Goal: Task Accomplishment & Management: Manage account settings

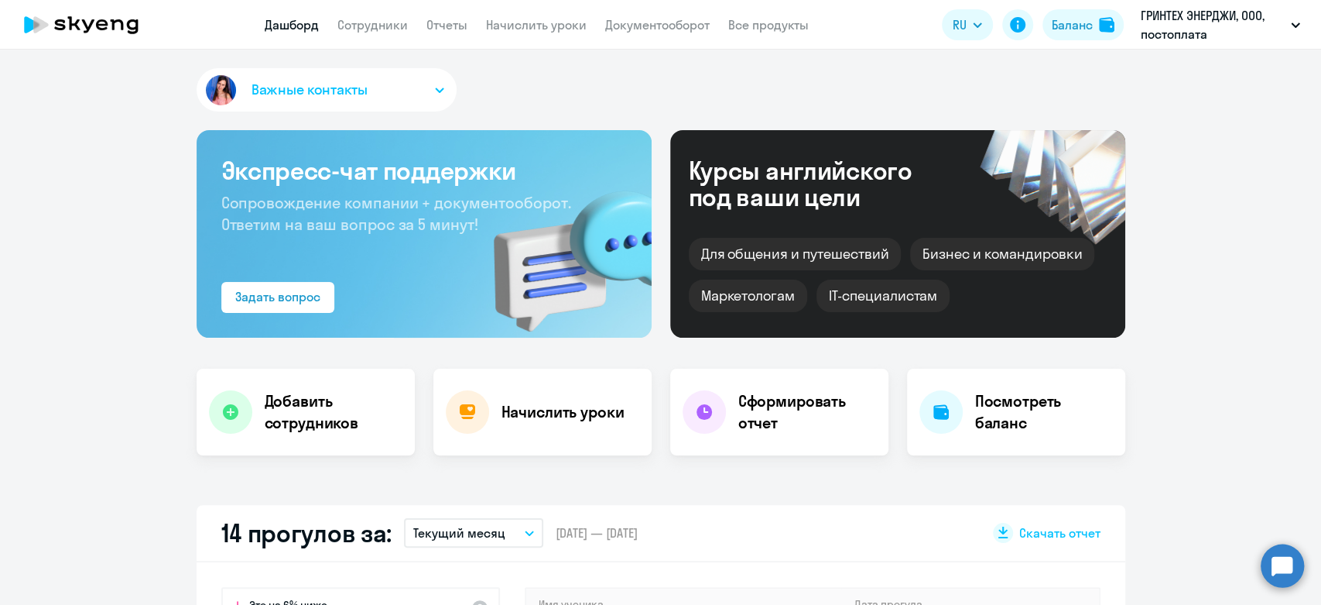
click at [483, 22] on nav "Дашборд Сотрудники Отчеты Начислить уроки Документооборот Все продукты" at bounding box center [537, 24] width 544 height 19
select select "30"
click at [488, 22] on link "Начислить уроки" at bounding box center [536, 24] width 101 height 15
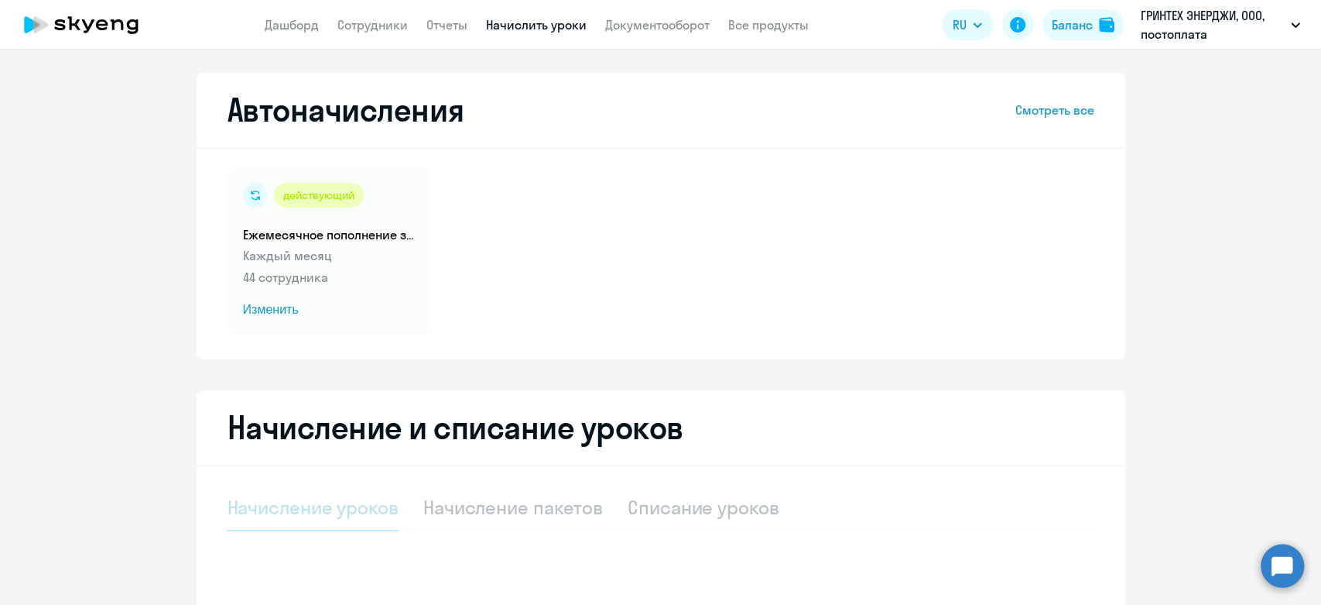
select select "10"
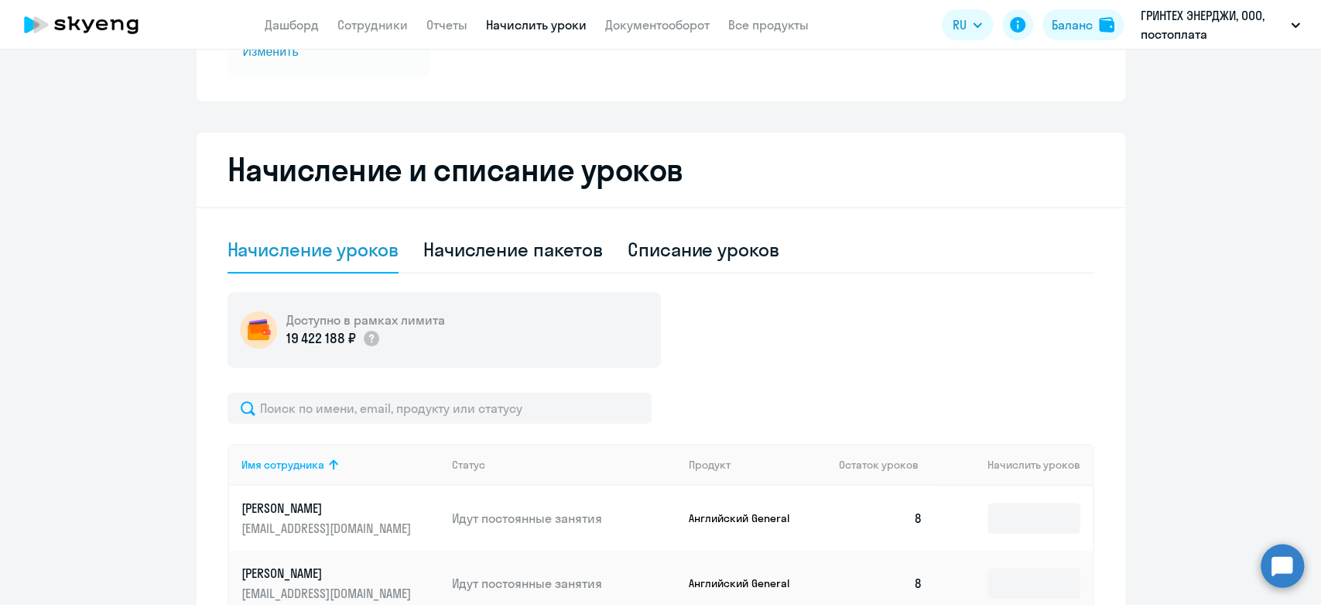
scroll to position [344, 0]
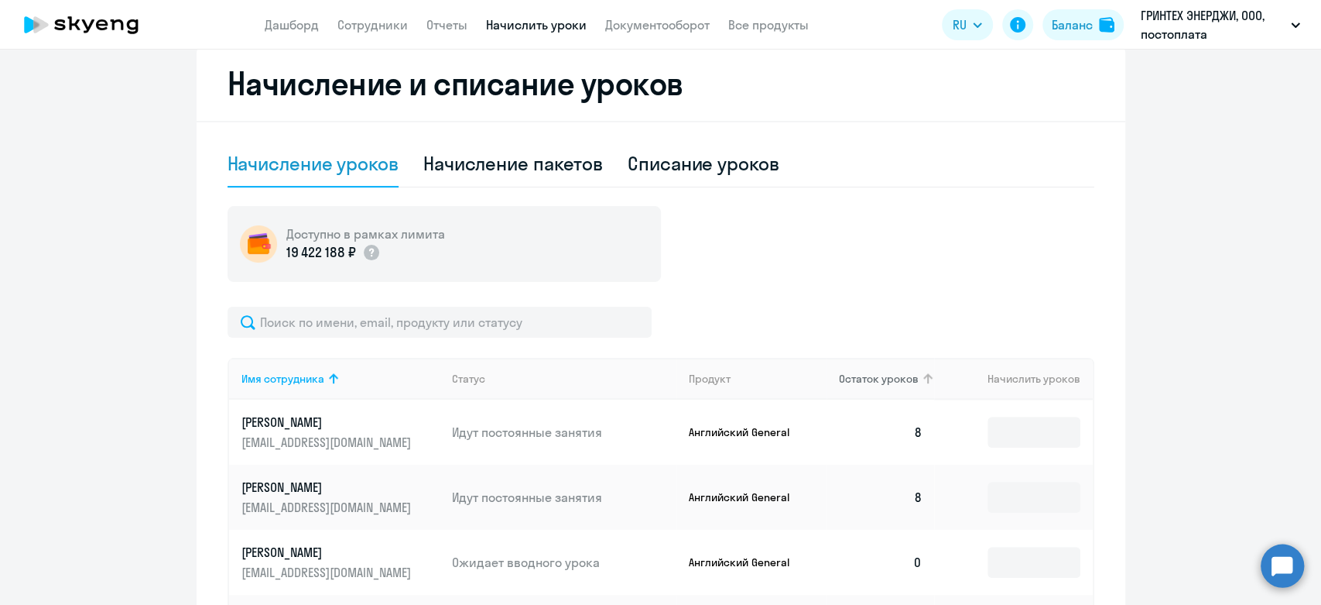
click at [865, 372] on span "Остаток уроков" at bounding box center [879, 379] width 80 height 14
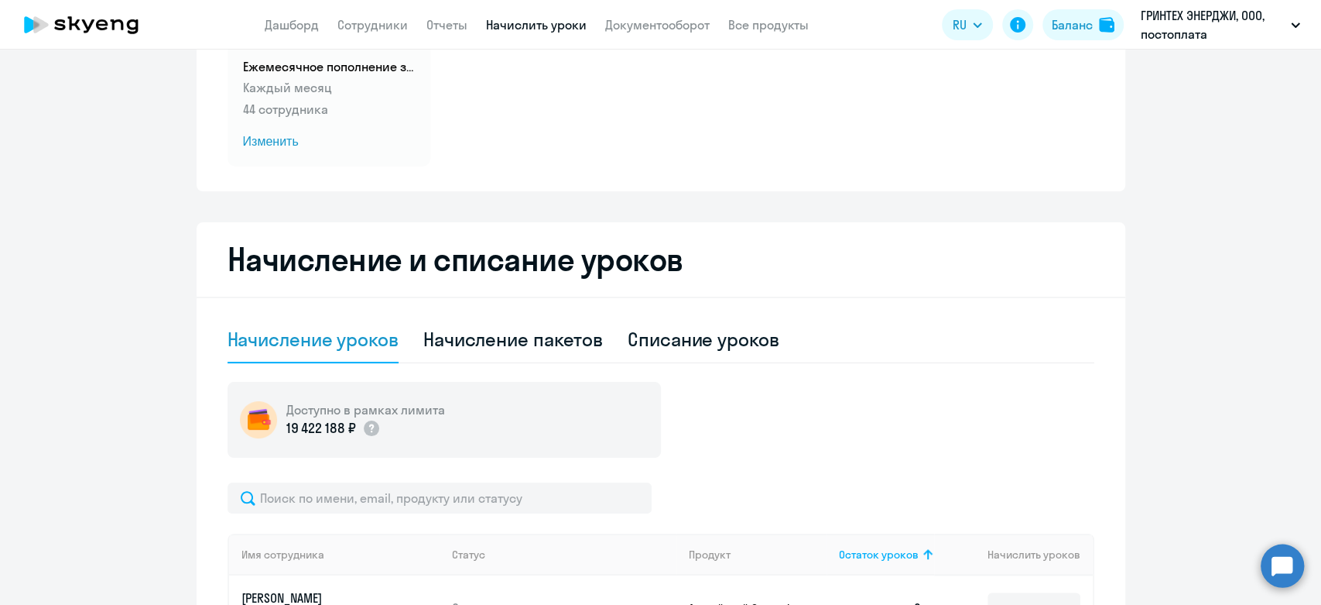
scroll to position [0, 0]
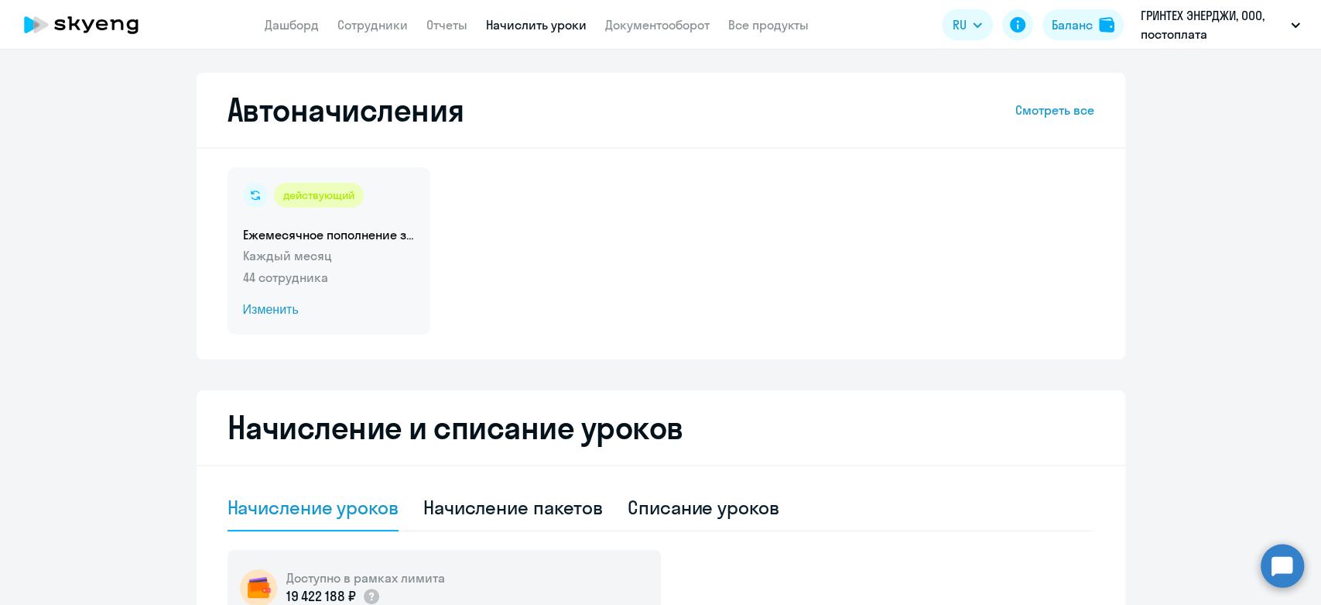
click at [368, 303] on span "Изменить" at bounding box center [329, 309] width 172 height 19
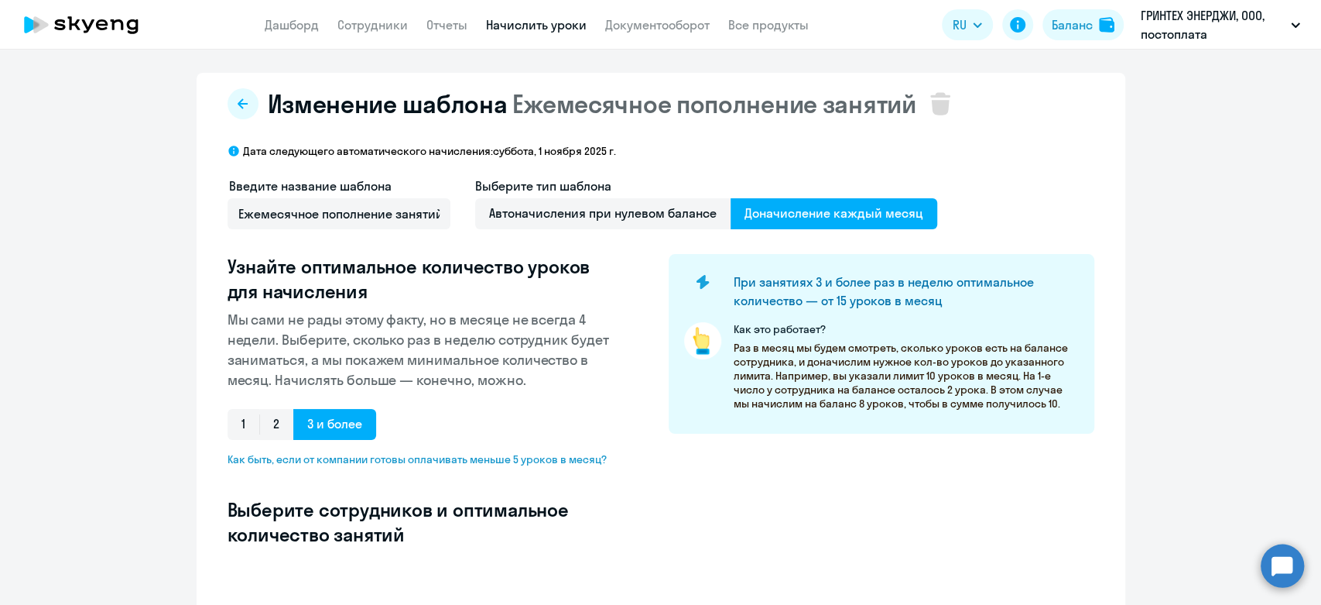
select select "10"
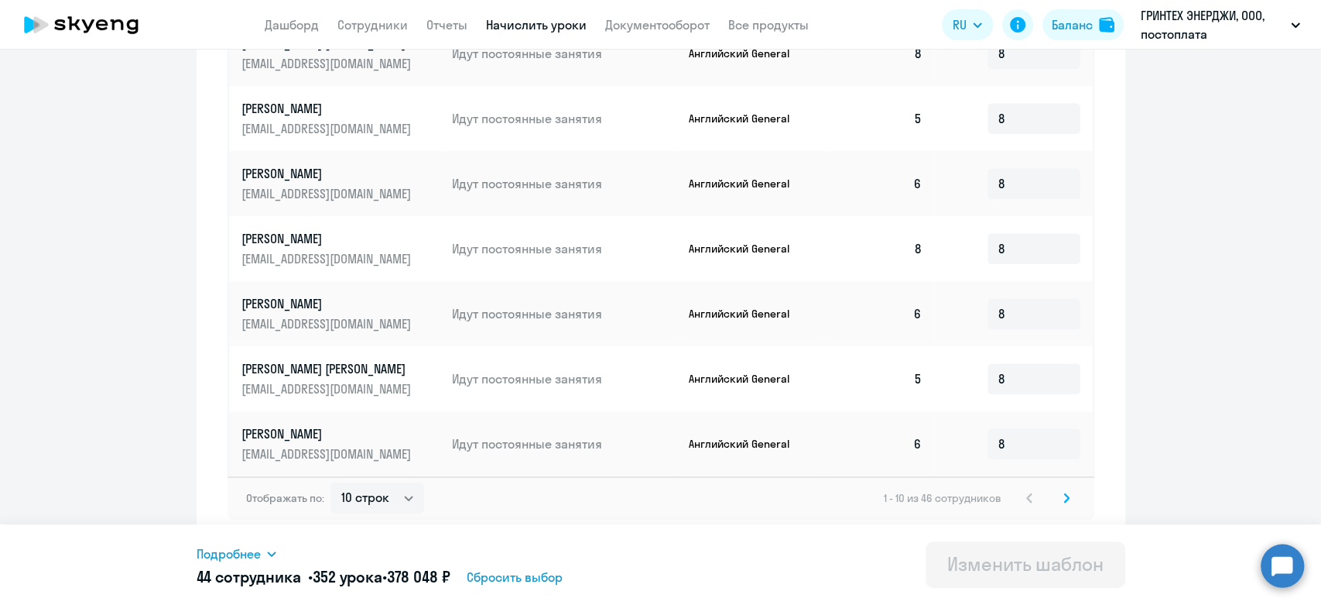
scroll to position [833, 0]
click at [1063, 497] on svg-icon at bounding box center [1066, 497] width 19 height 19
click at [1028, 308] on input at bounding box center [1034, 312] width 93 height 31
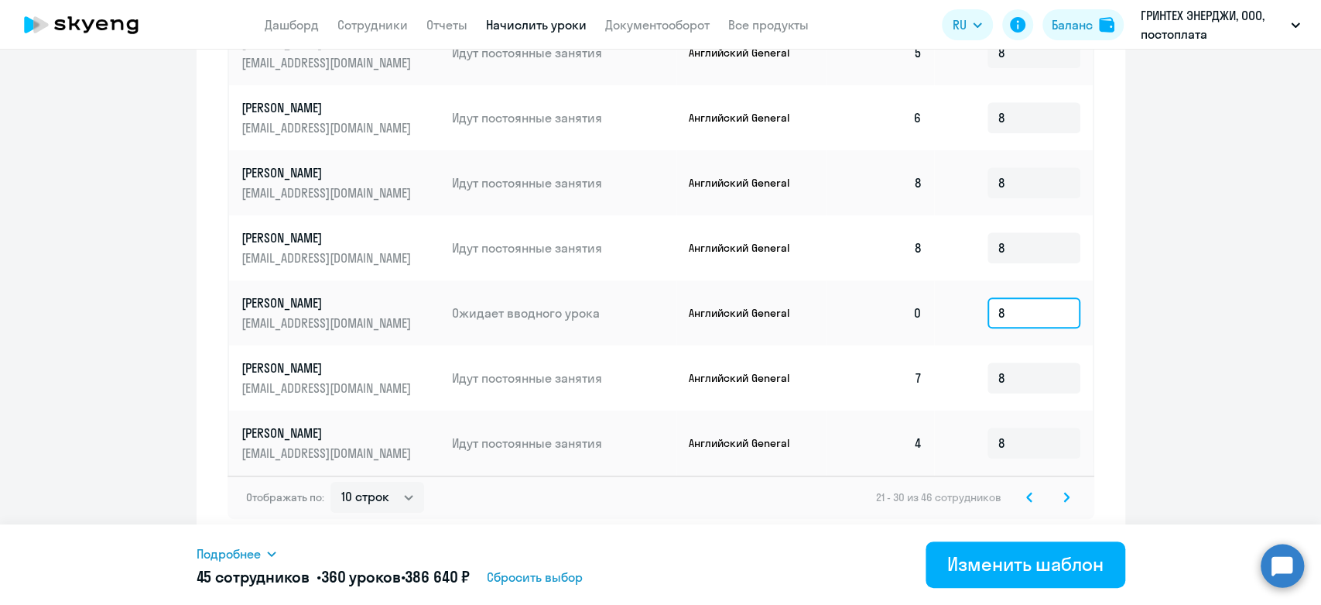
type input "8"
click at [1064, 499] on icon at bounding box center [1067, 497] width 6 height 11
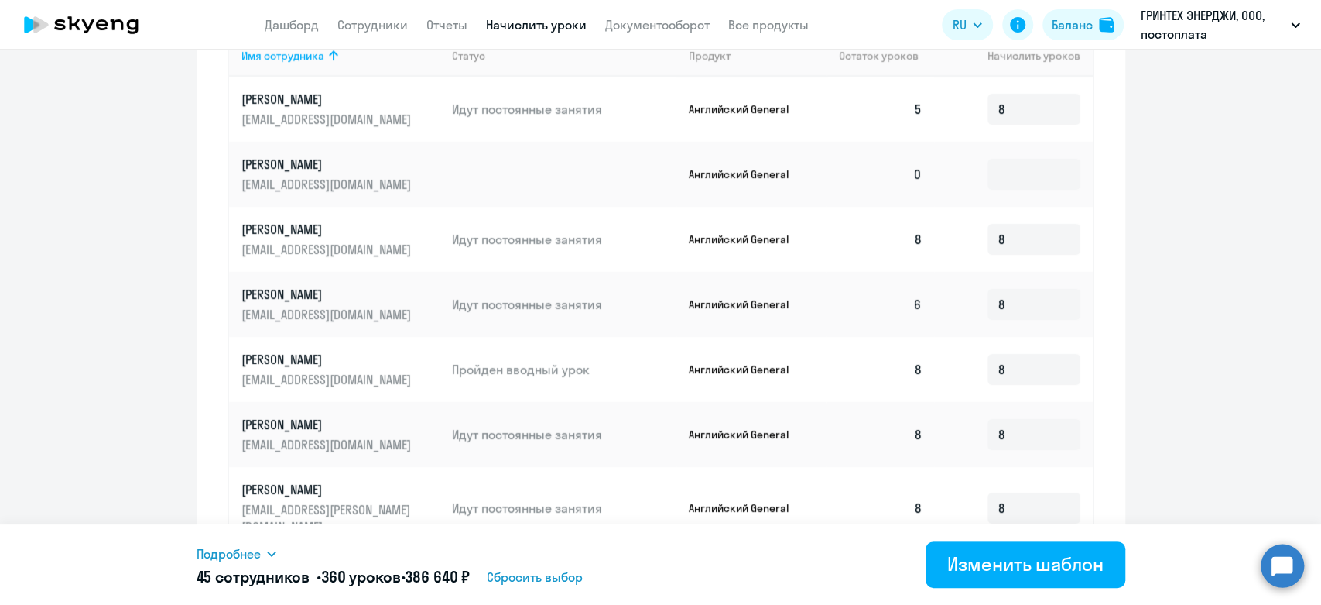
scroll to position [575, 0]
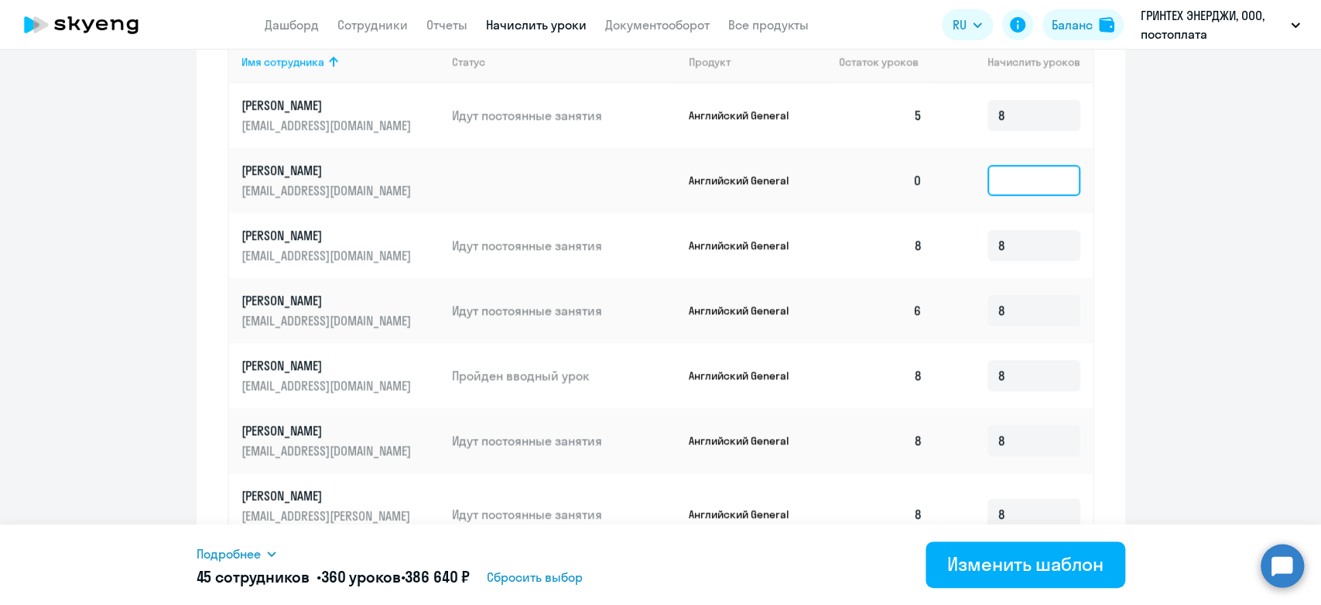
click at [997, 178] on input at bounding box center [1034, 180] width 93 height 31
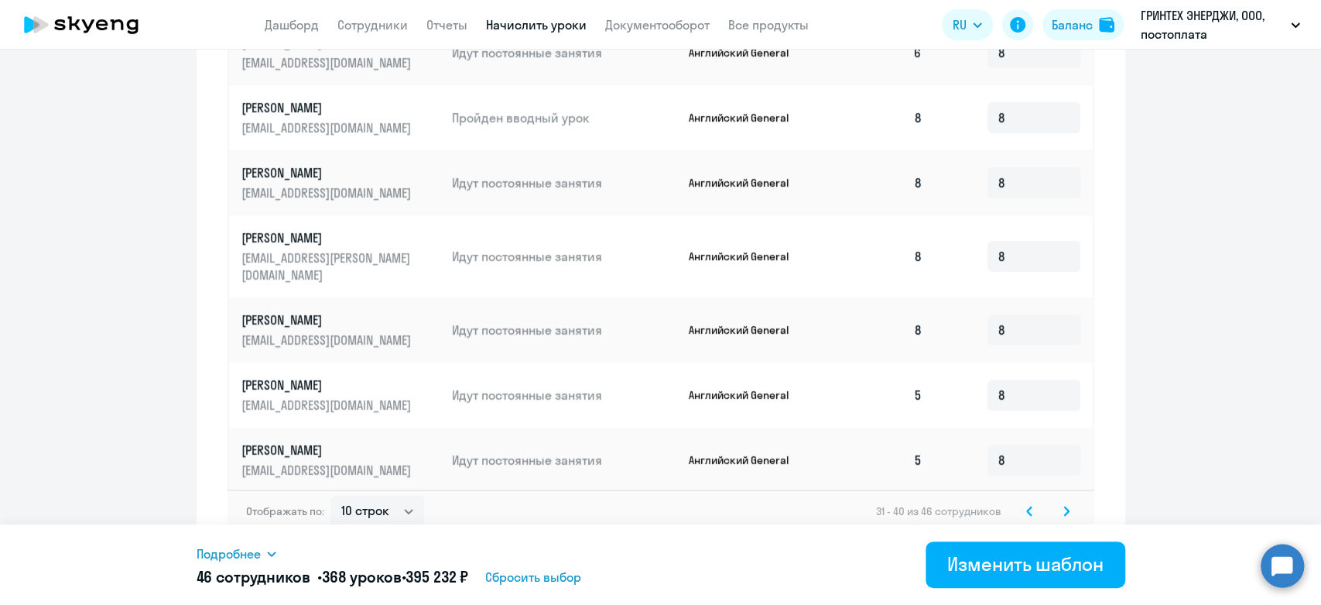
type input "8"
click at [1064, 505] on icon at bounding box center [1067, 510] width 6 height 11
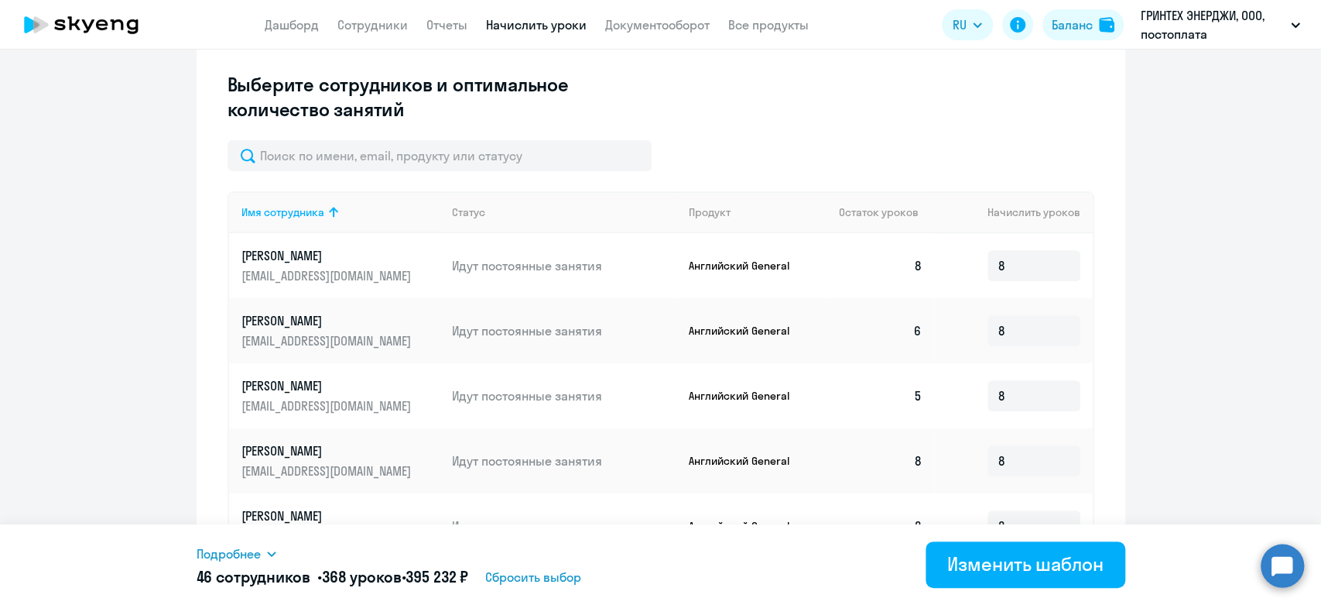
scroll to position [573, 0]
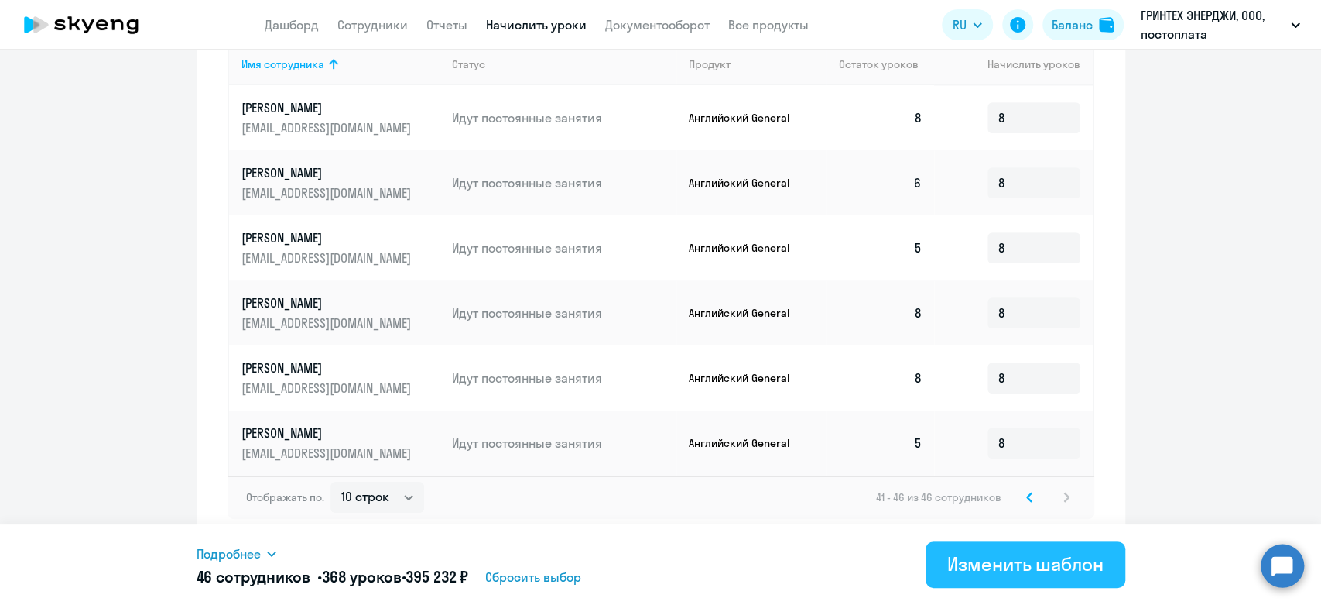
click at [1024, 551] on div "Изменить шаблон" at bounding box center [1025, 563] width 156 height 25
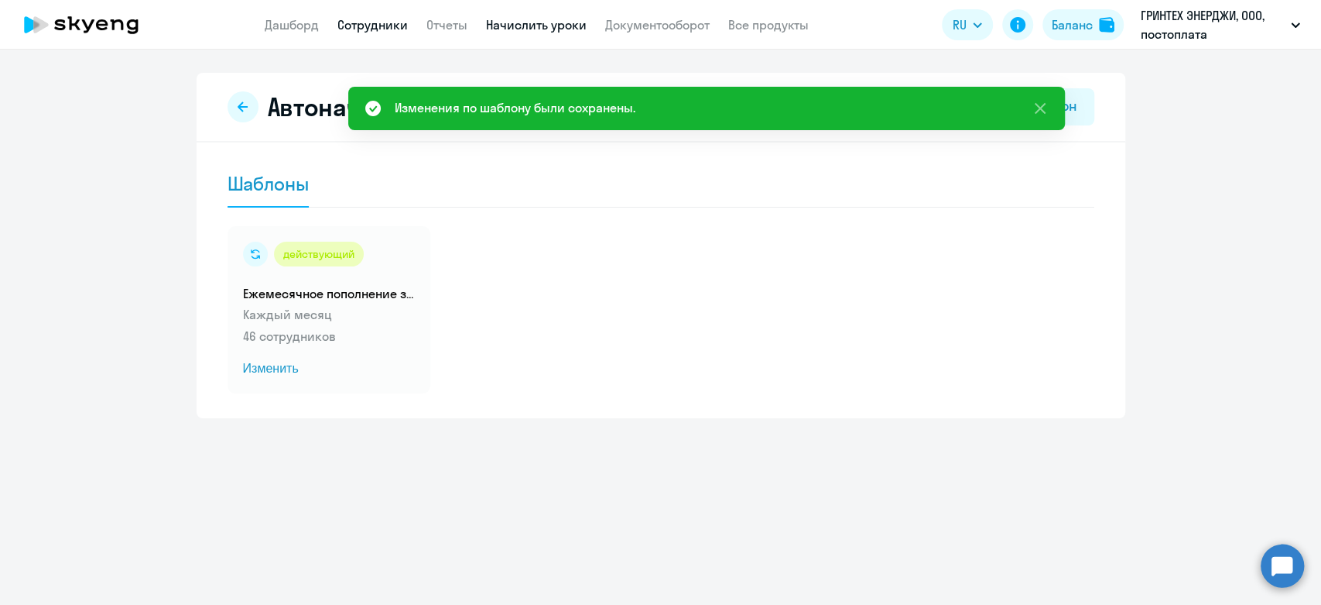
click at [379, 25] on link "Сотрудники" at bounding box center [373, 24] width 70 height 15
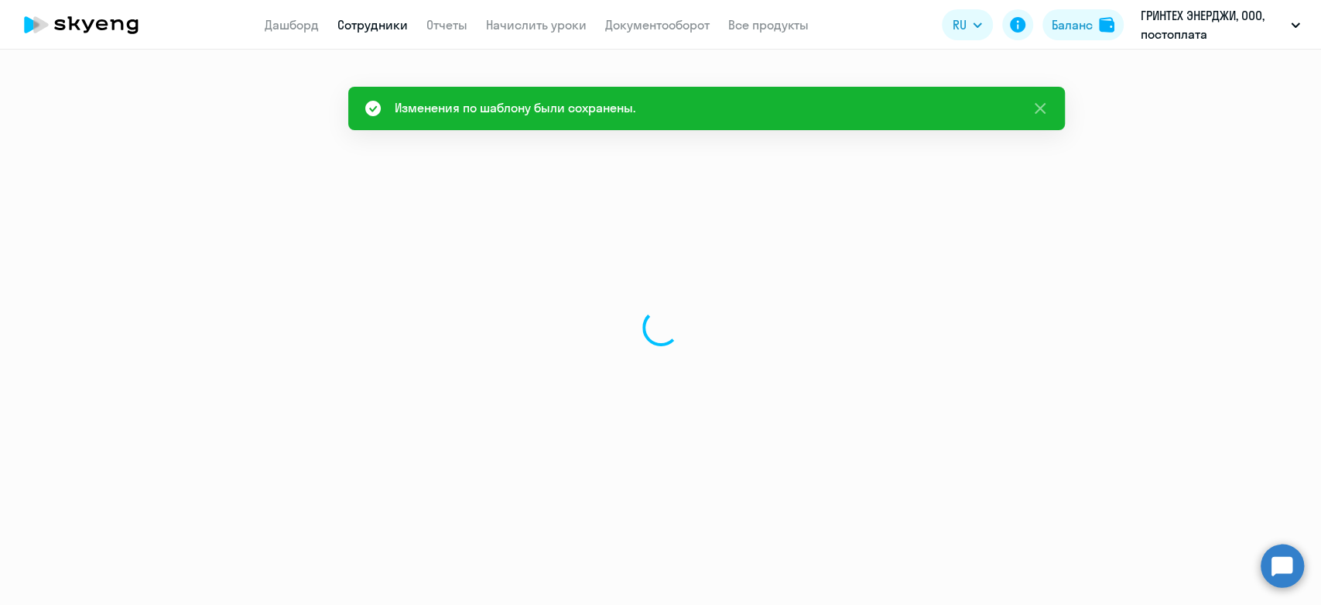
select select "30"
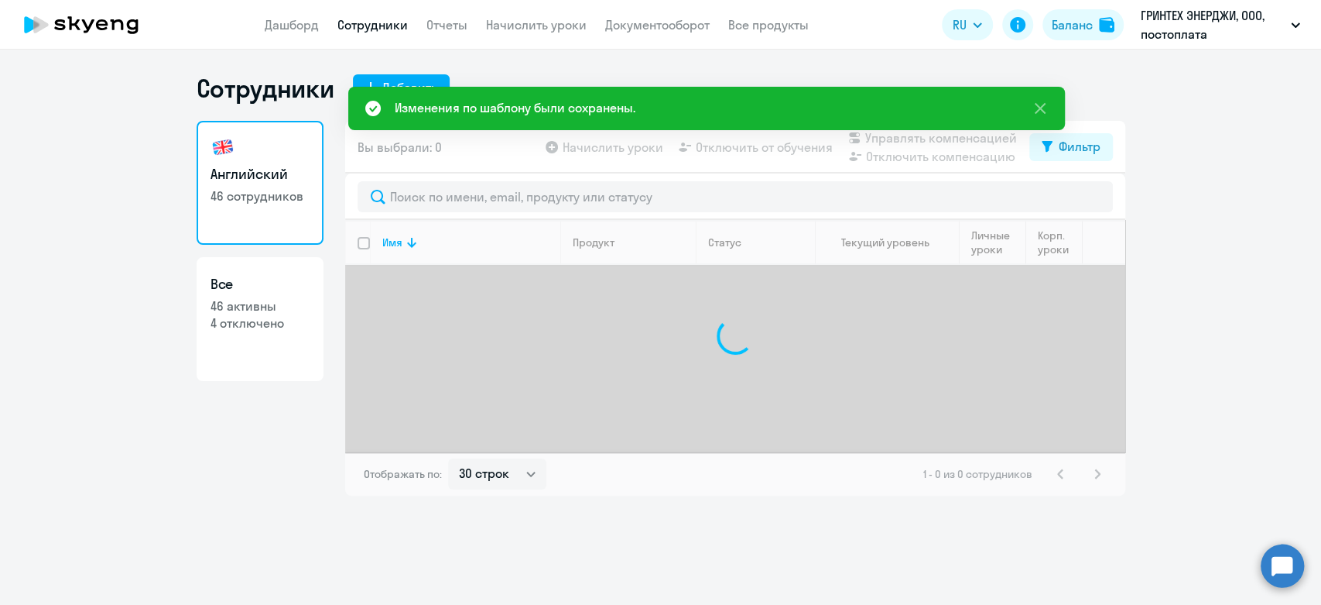
click at [501, 48] on app-header "Дашборд Сотрудники Отчеты Начислить уроки Документооборот Все продукты Дашборд …" at bounding box center [660, 25] width 1321 height 50
click at [499, 26] on link "Начислить уроки" at bounding box center [536, 24] width 101 height 15
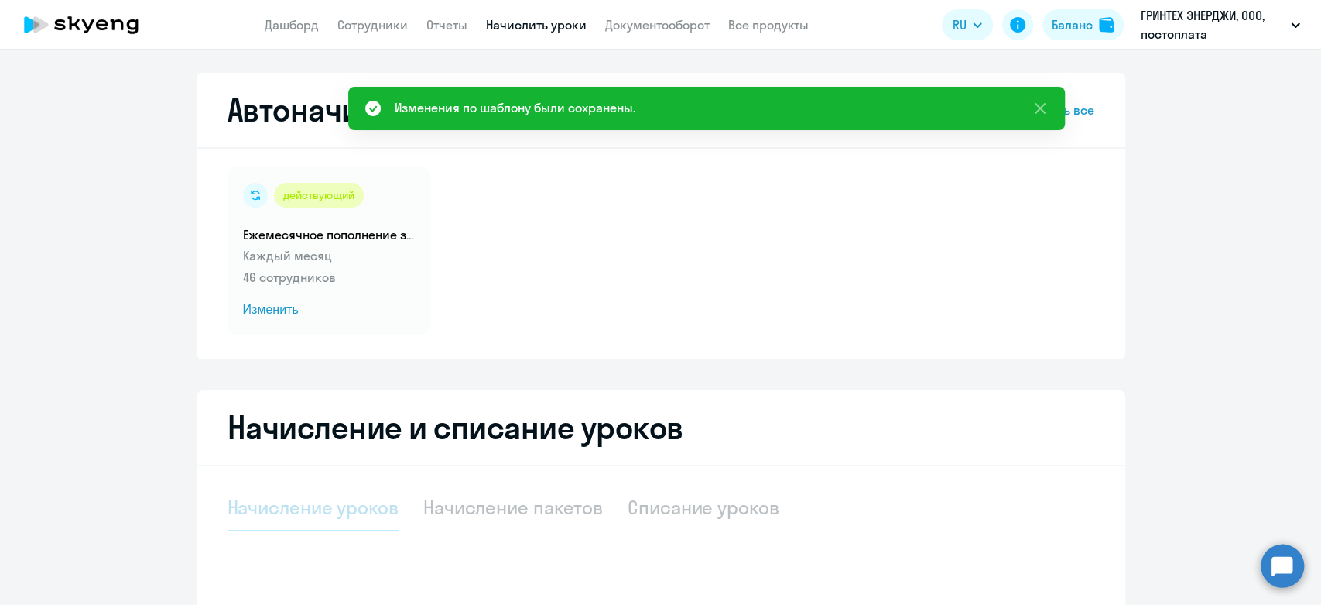
select select "10"
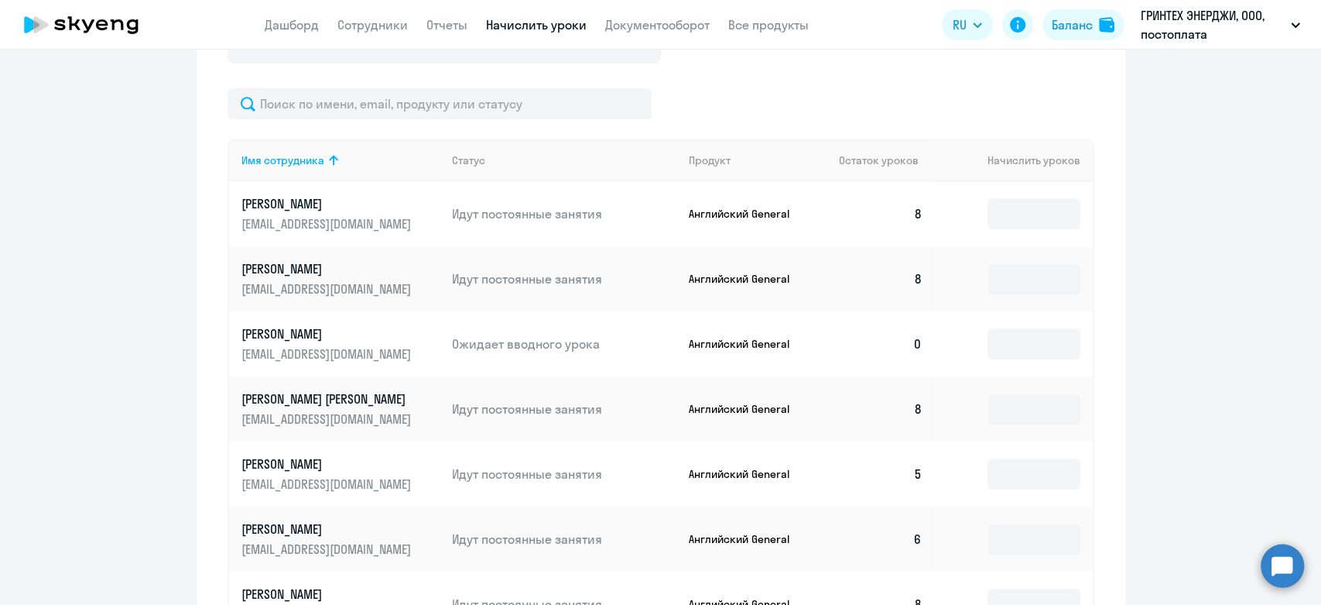
scroll to position [601, 0]
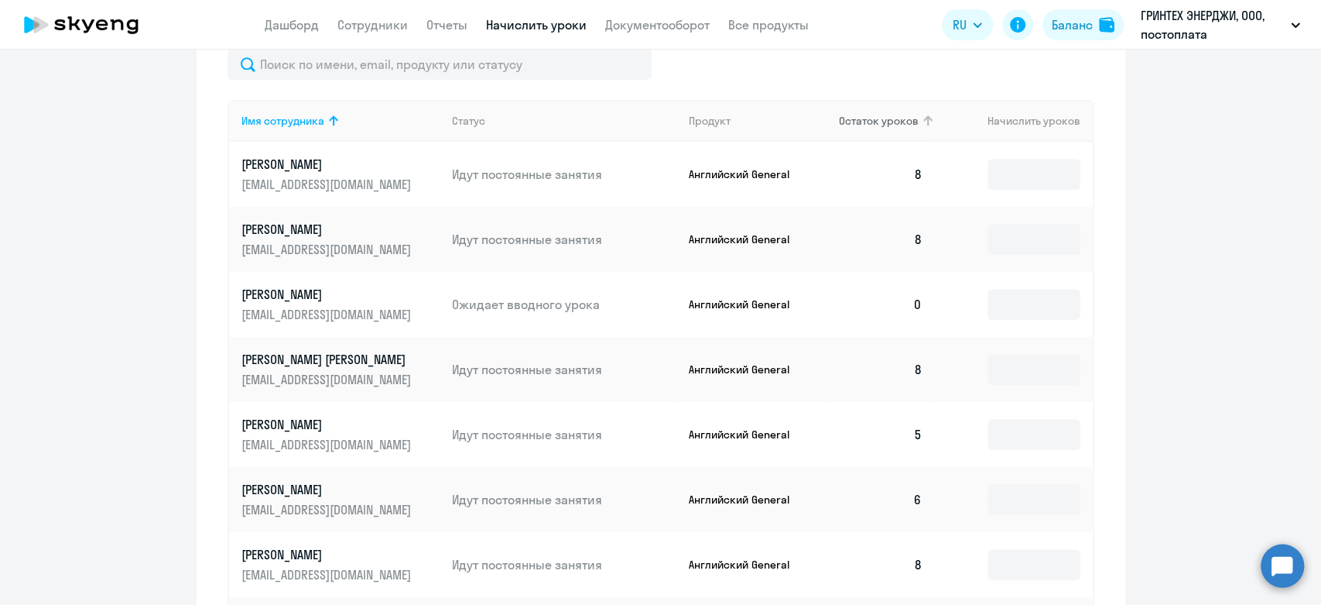
click at [852, 123] on span "Остаток уроков" at bounding box center [879, 121] width 80 height 14
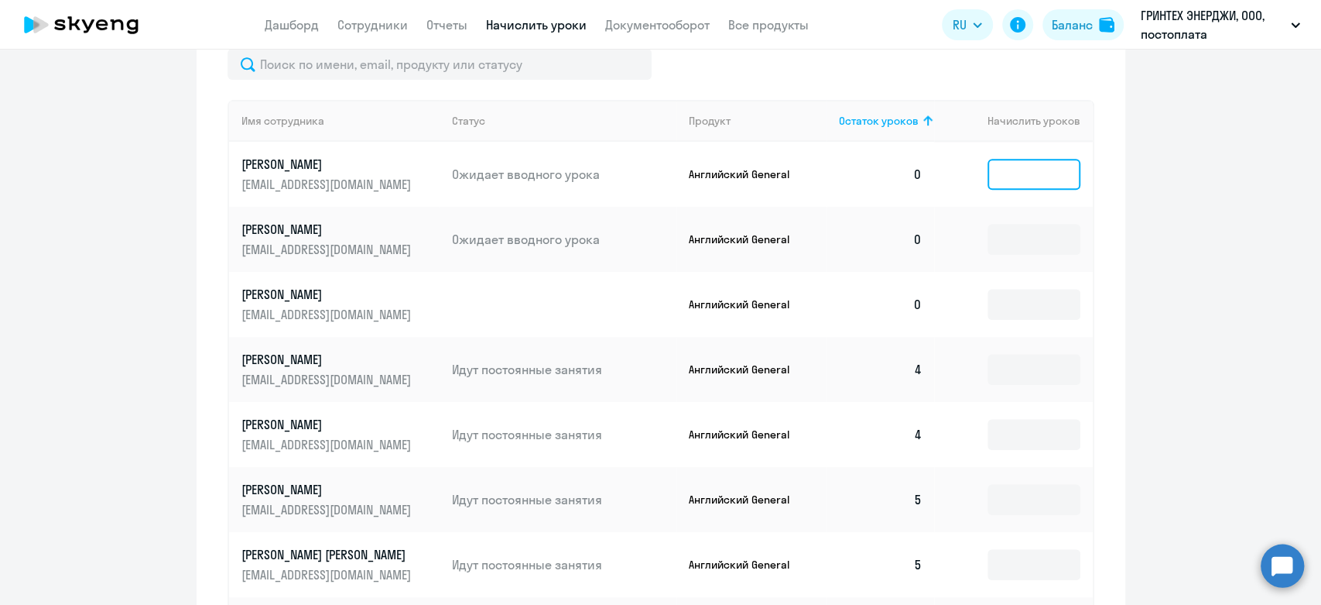
click at [1011, 172] on input at bounding box center [1034, 174] width 93 height 31
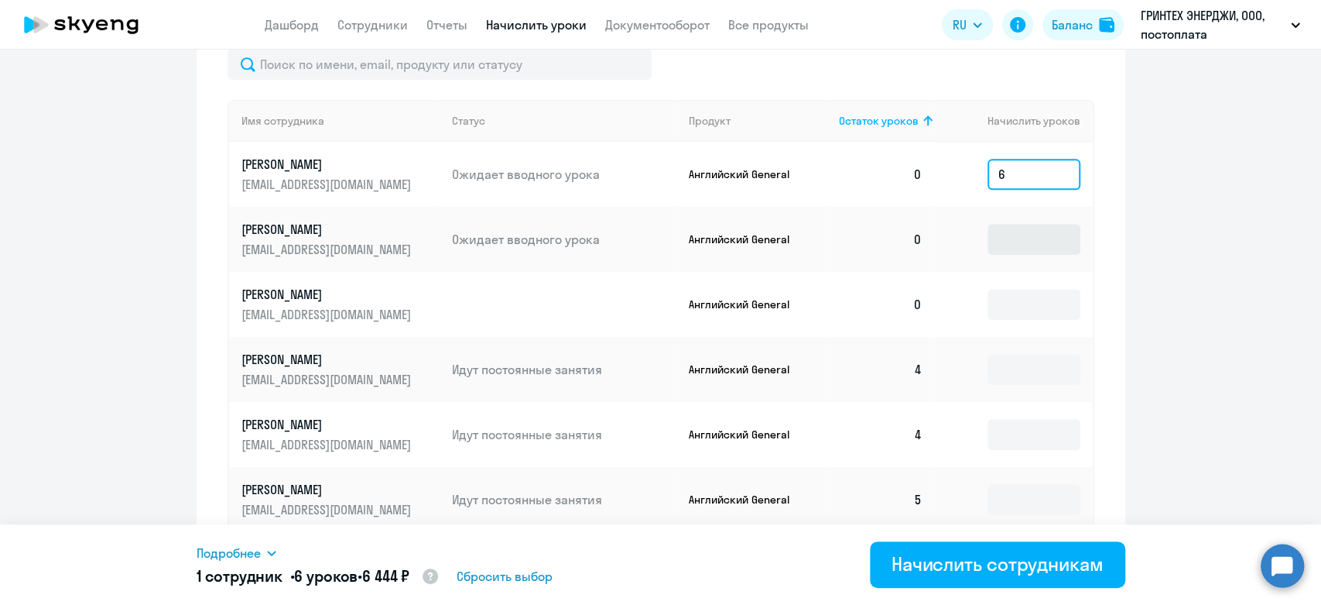
type input "6"
click at [1038, 247] on input at bounding box center [1034, 239] width 93 height 31
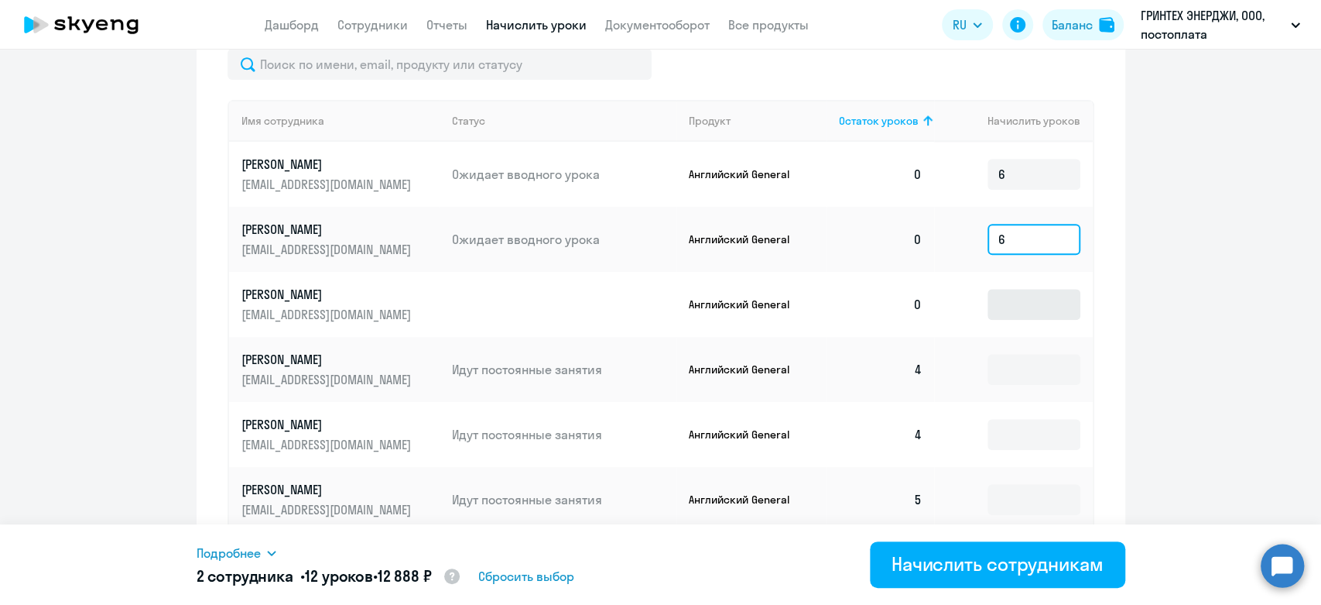
type input "6"
click at [1025, 300] on input at bounding box center [1034, 304] width 93 height 31
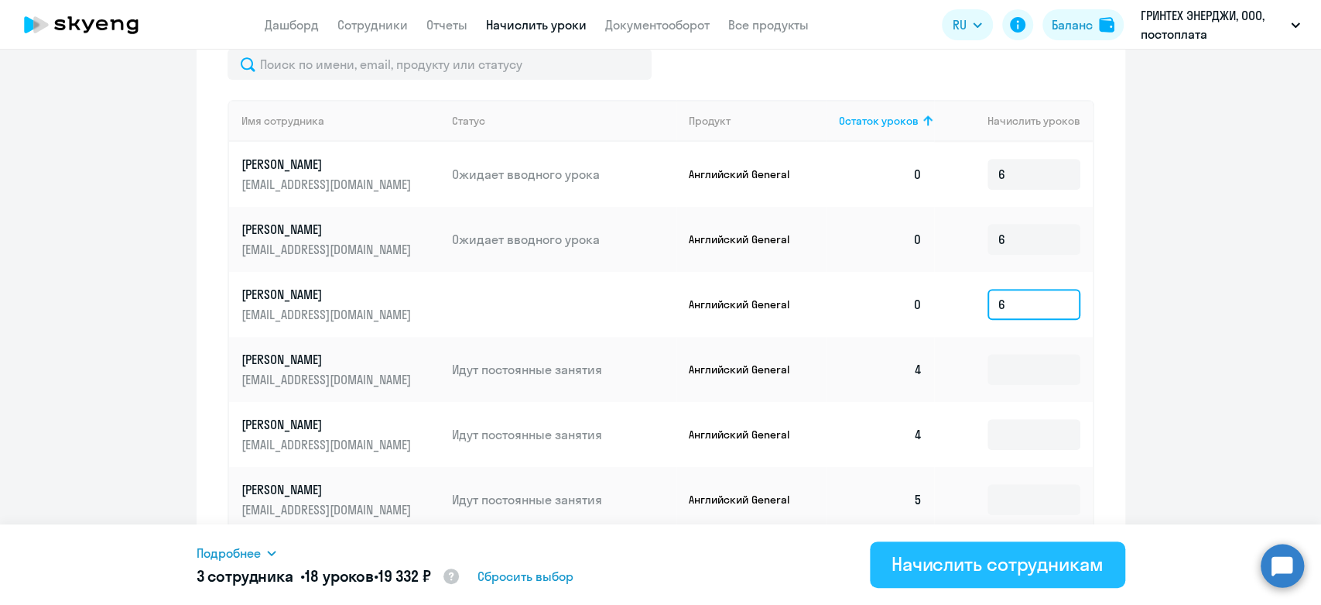
type input "6"
click at [997, 570] on div "Начислить сотрудникам" at bounding box center [998, 563] width 212 height 25
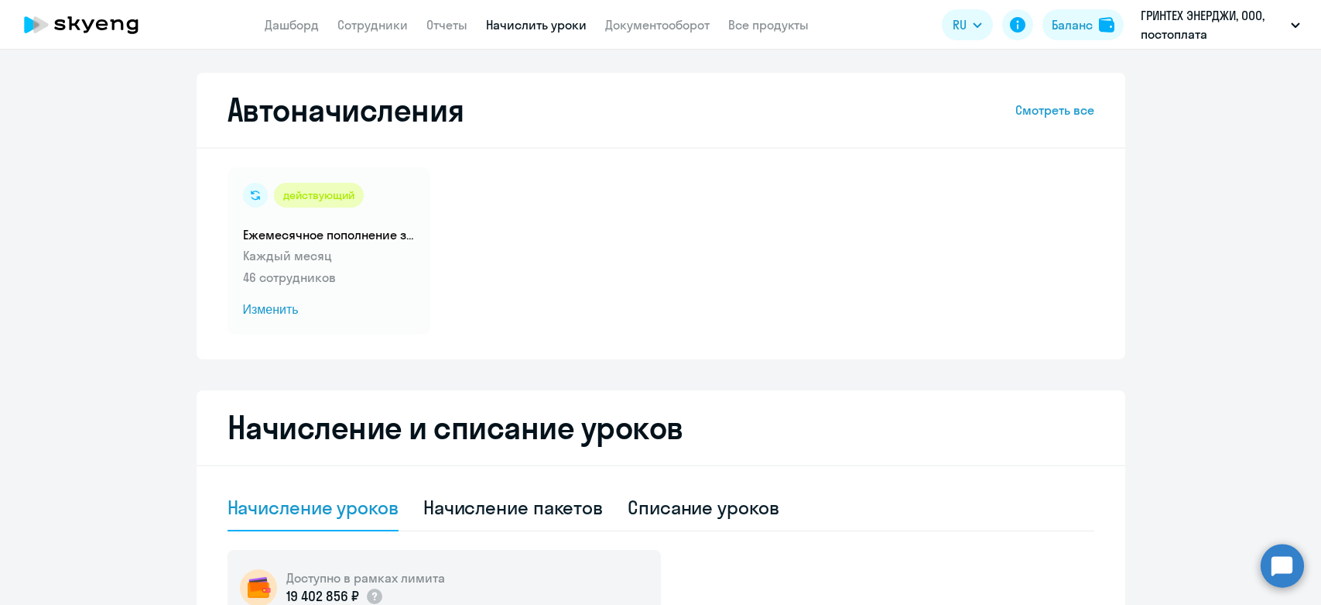
select select "10"
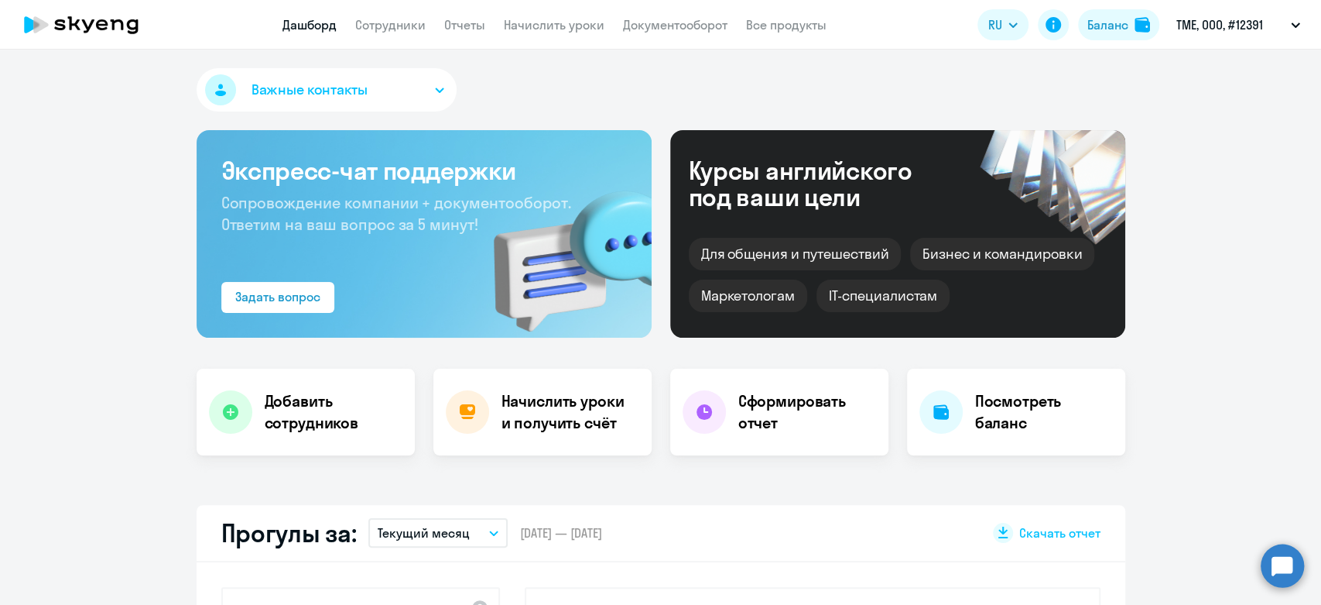
select select "30"
click at [509, 28] on link "Начислить уроки" at bounding box center [554, 24] width 101 height 15
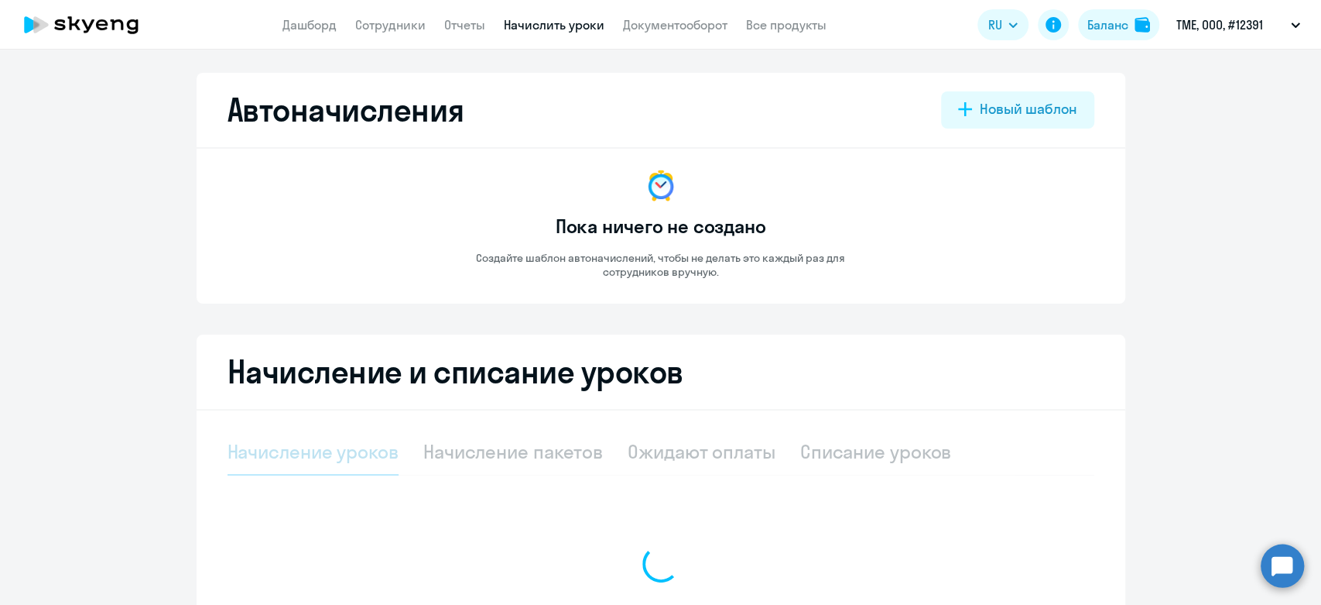
select select "10"
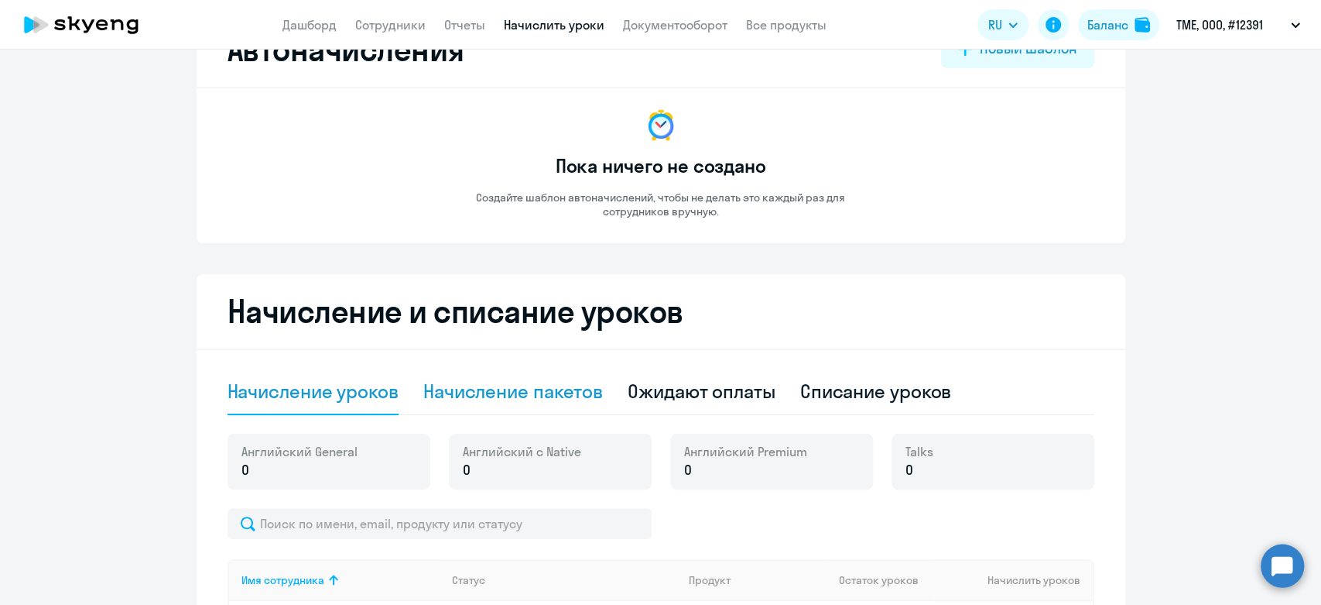
scroll to position [86, 0]
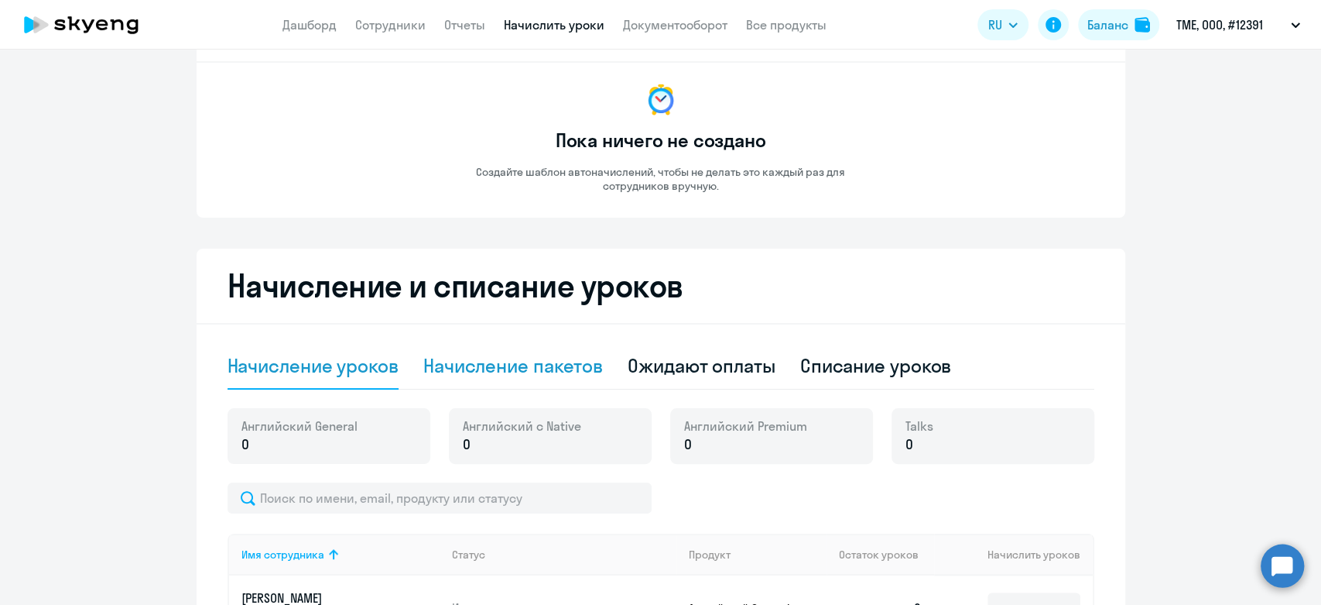
click at [495, 378] on div "Начисление пакетов" at bounding box center [513, 366] width 180 height 46
select select "10"
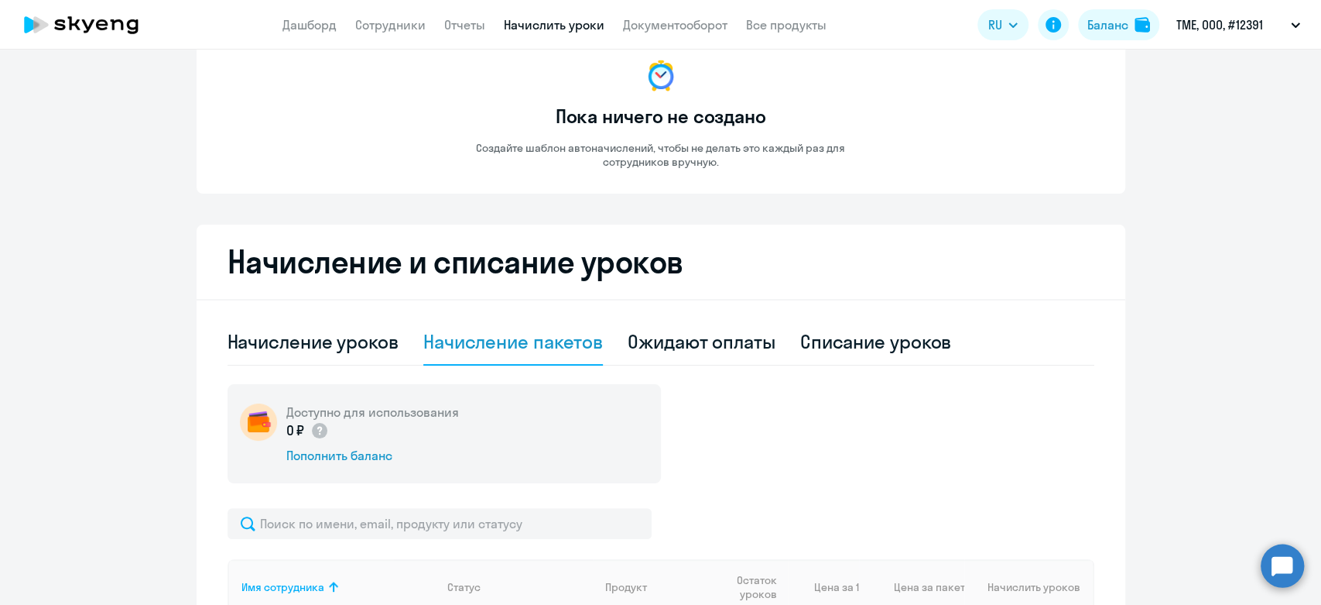
scroll to position [82, 0]
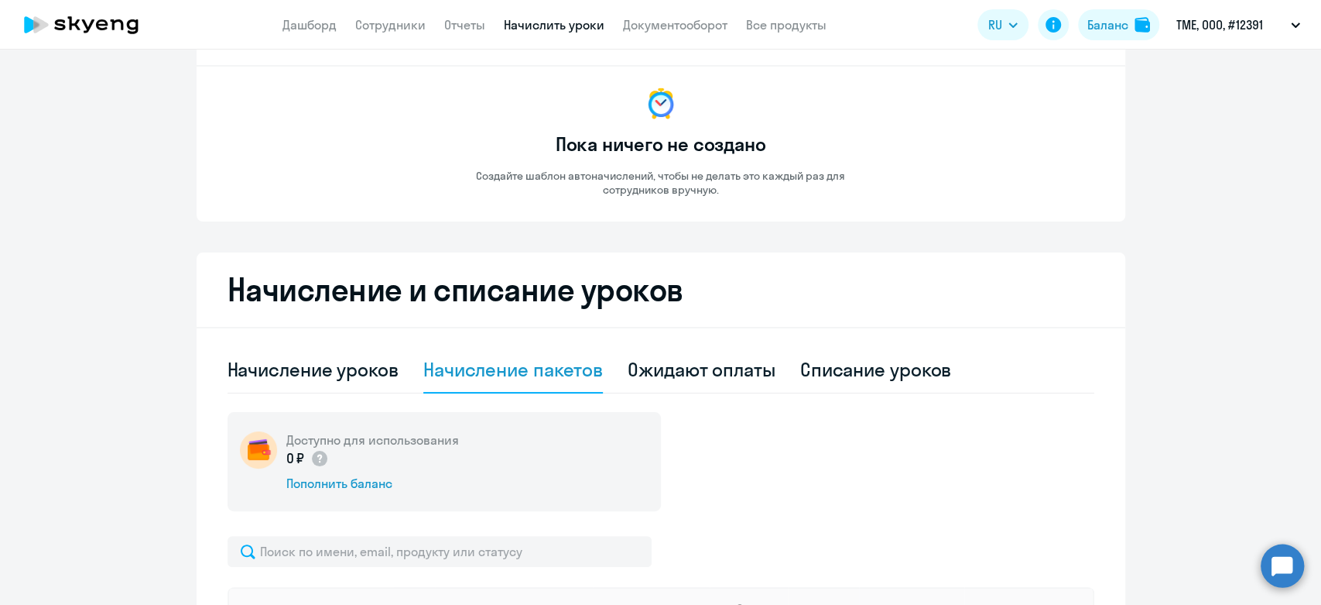
click at [276, 395] on div "Начисление уроков Начисление пакетов Ожидают оплаты Списание уроков Доступно дл…" at bounding box center [661, 605] width 867 height 516
click at [276, 373] on div "Начисление уроков" at bounding box center [313, 369] width 171 height 25
select select "10"
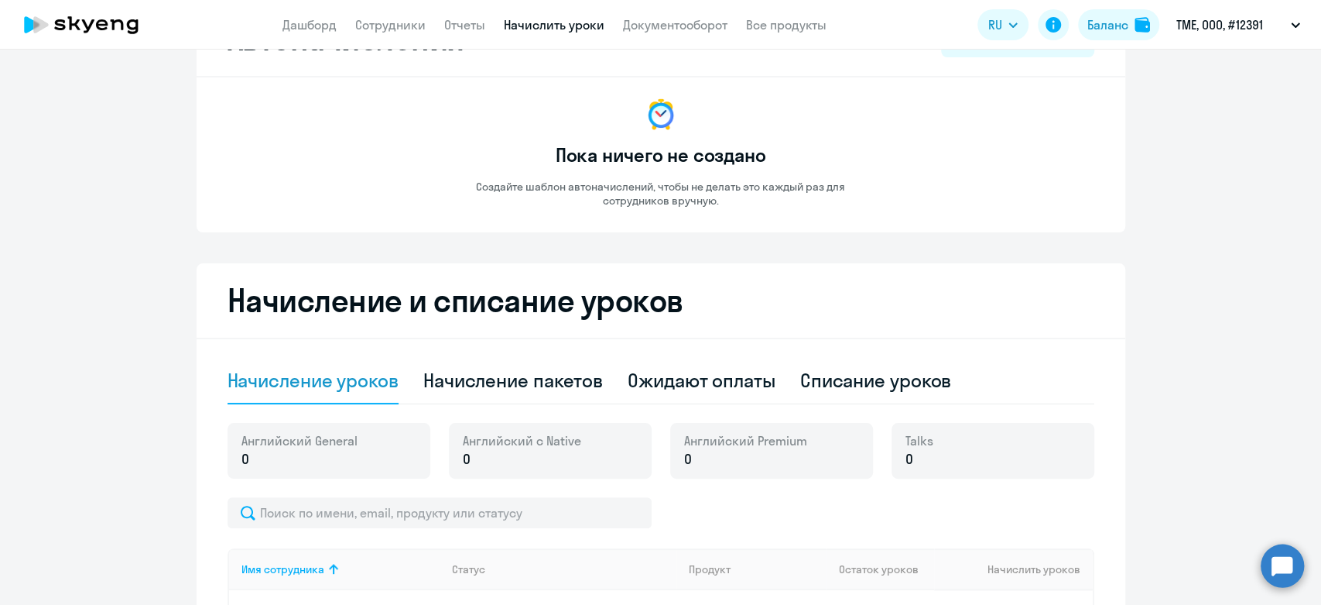
scroll to position [33, 0]
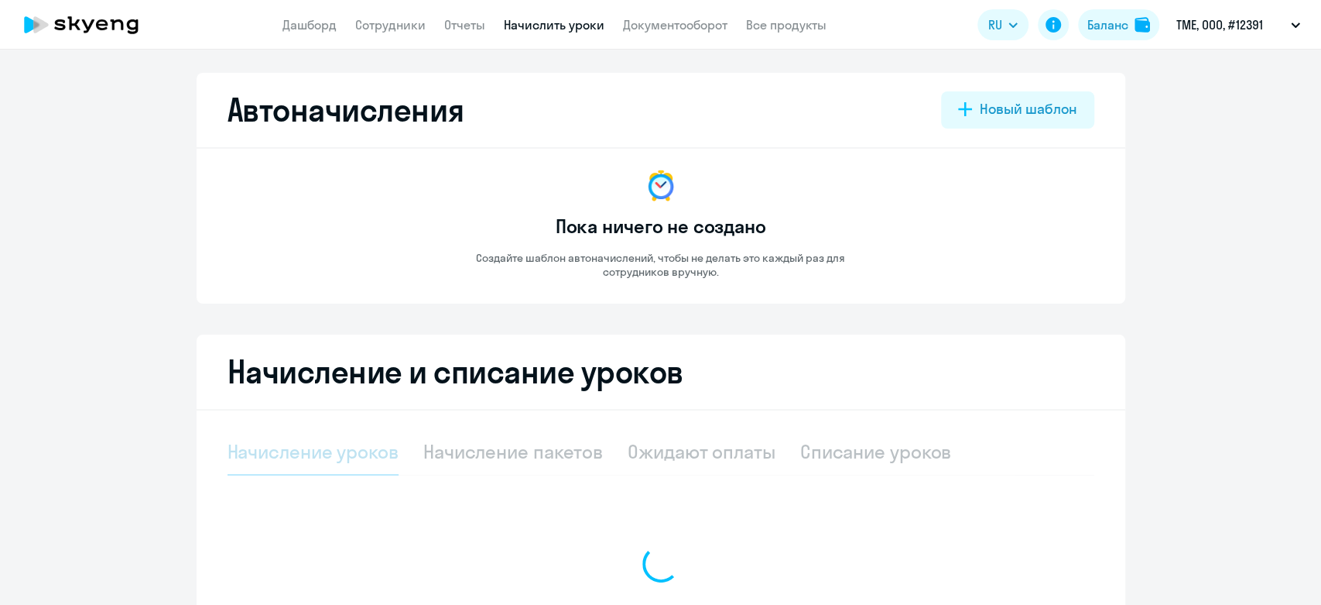
select select "10"
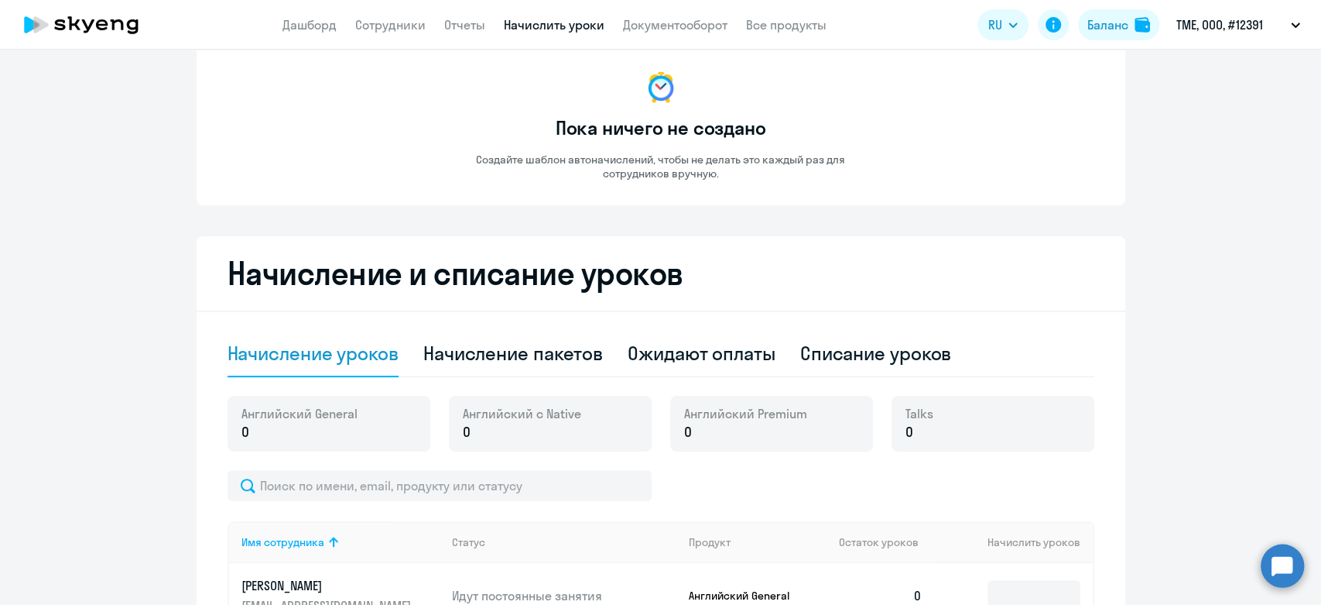
scroll to position [172, 0]
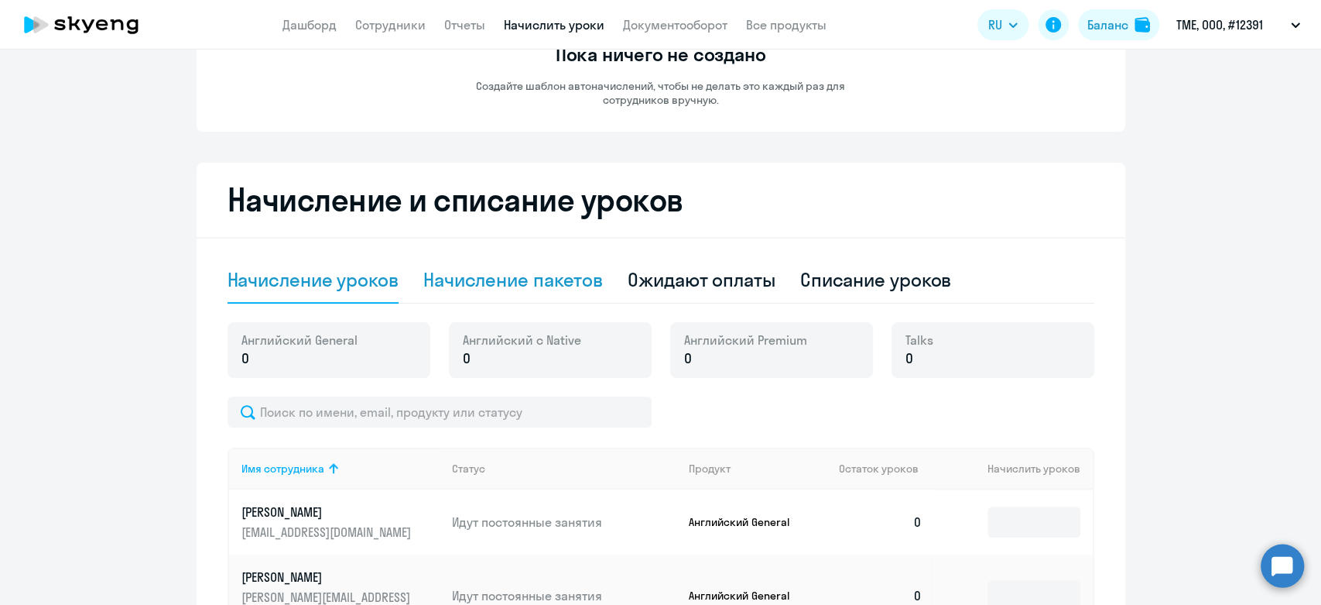
click at [482, 265] on div "Начисление пакетов" at bounding box center [513, 280] width 180 height 46
select select "10"
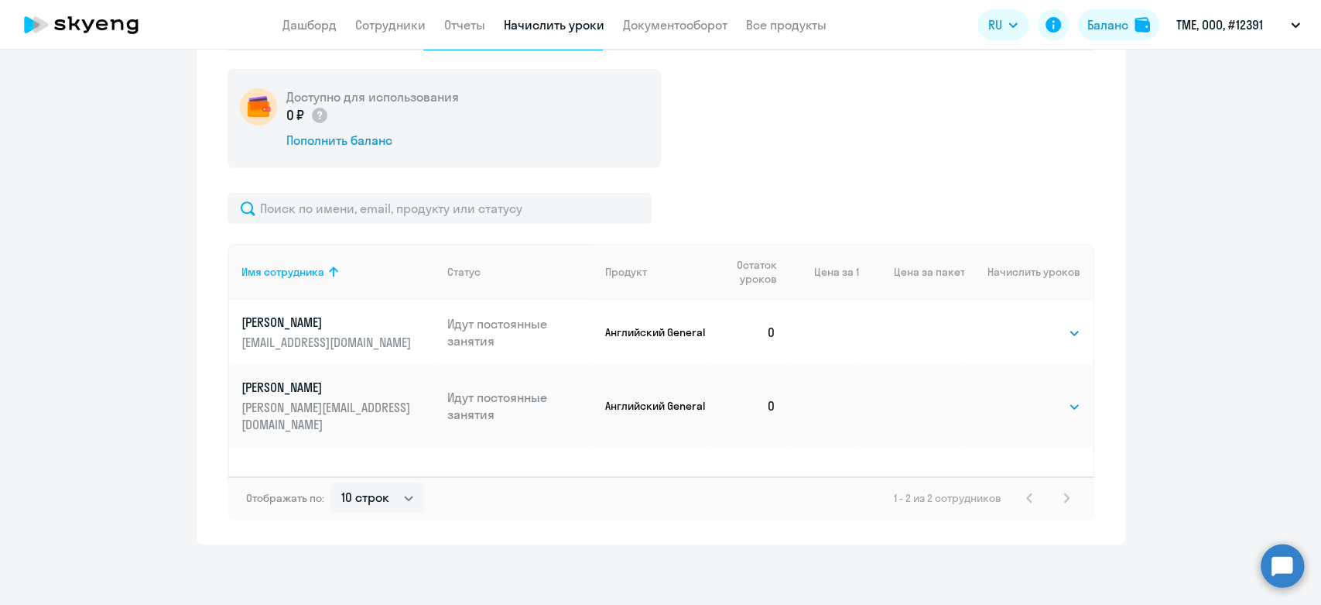
scroll to position [427, 0]
click at [1053, 340] on td "Выбрать 4 8 16 32 64 96 128 Выбрать" at bounding box center [1029, 330] width 128 height 65
click at [1022, 332] on select "Выбрать 4 8 16 32 64 96 128" at bounding box center [1048, 331] width 63 height 19
select select "16"
click at [1017, 322] on select "Выбрать 4 8 16 32 64 96 128" at bounding box center [1048, 331] width 63 height 19
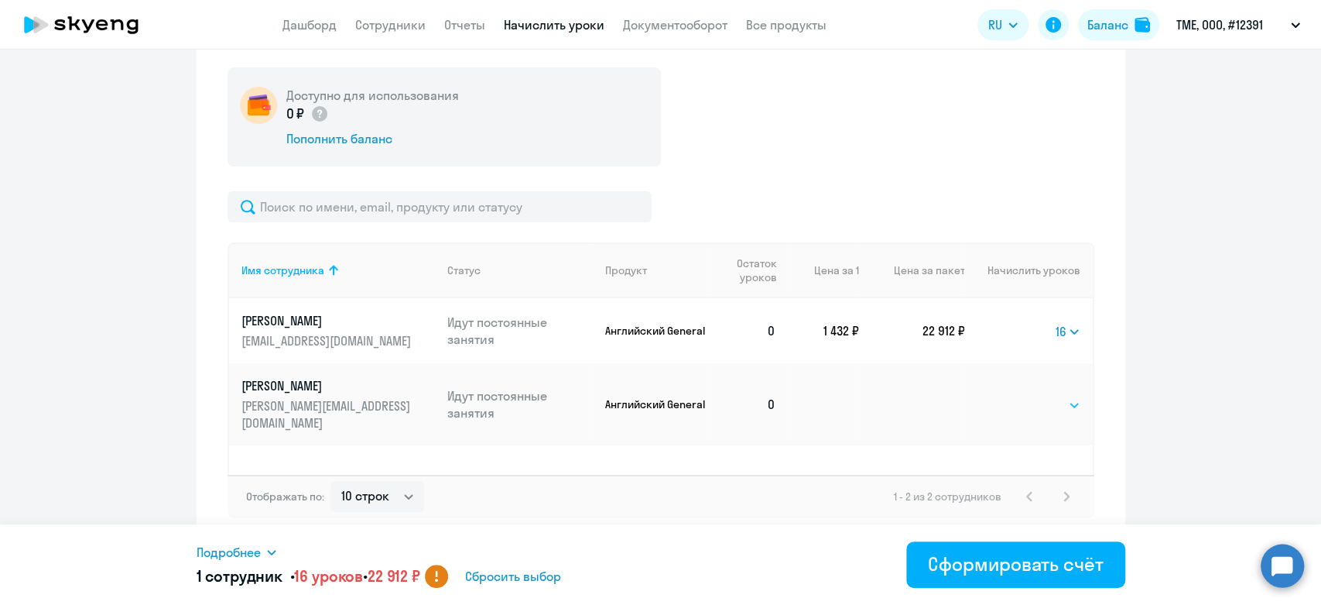
click at [1025, 403] on select "Выбрать 4 8 16 32 64 96 128" at bounding box center [1048, 405] width 63 height 19
select select "16"
click at [1017, 396] on select "Выбрать 4 8 16 32 64 96 128" at bounding box center [1048, 405] width 63 height 19
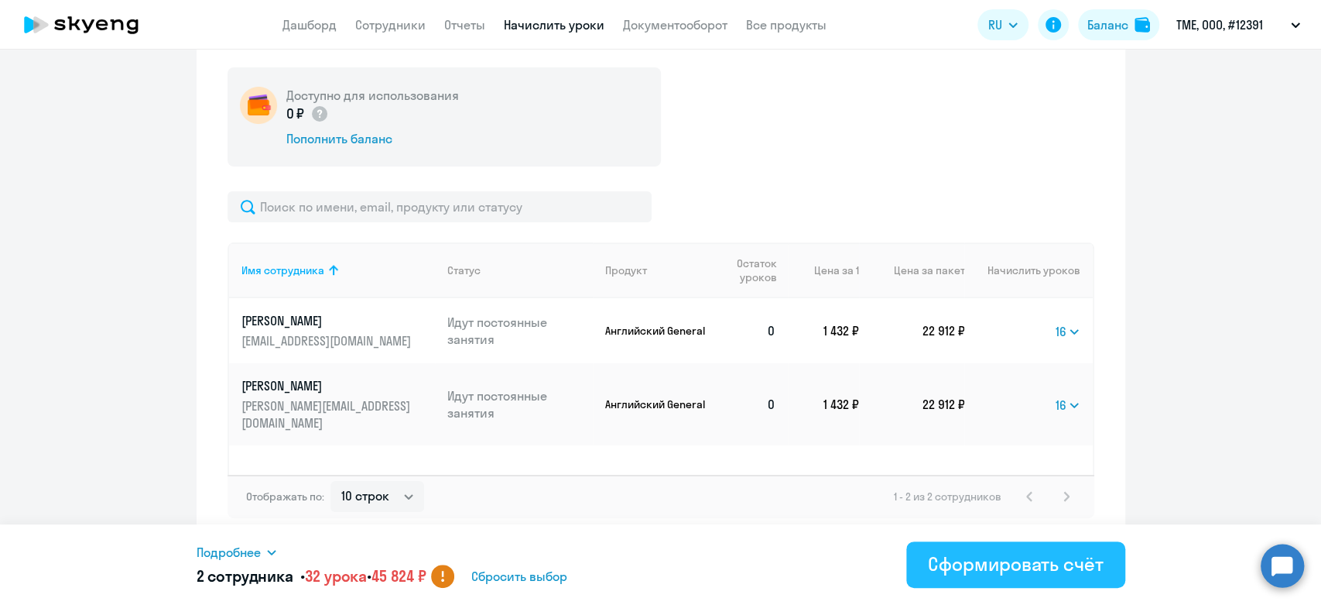
click at [972, 557] on div "Сформировать счёт" at bounding box center [1015, 563] width 175 height 25
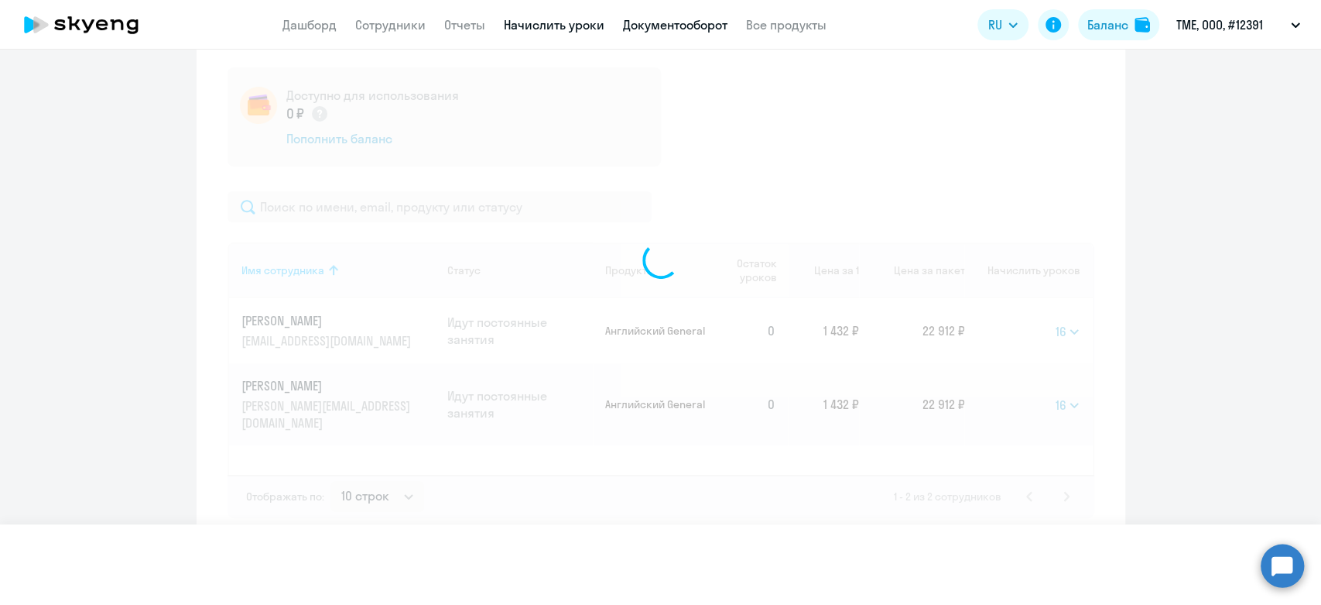
select select
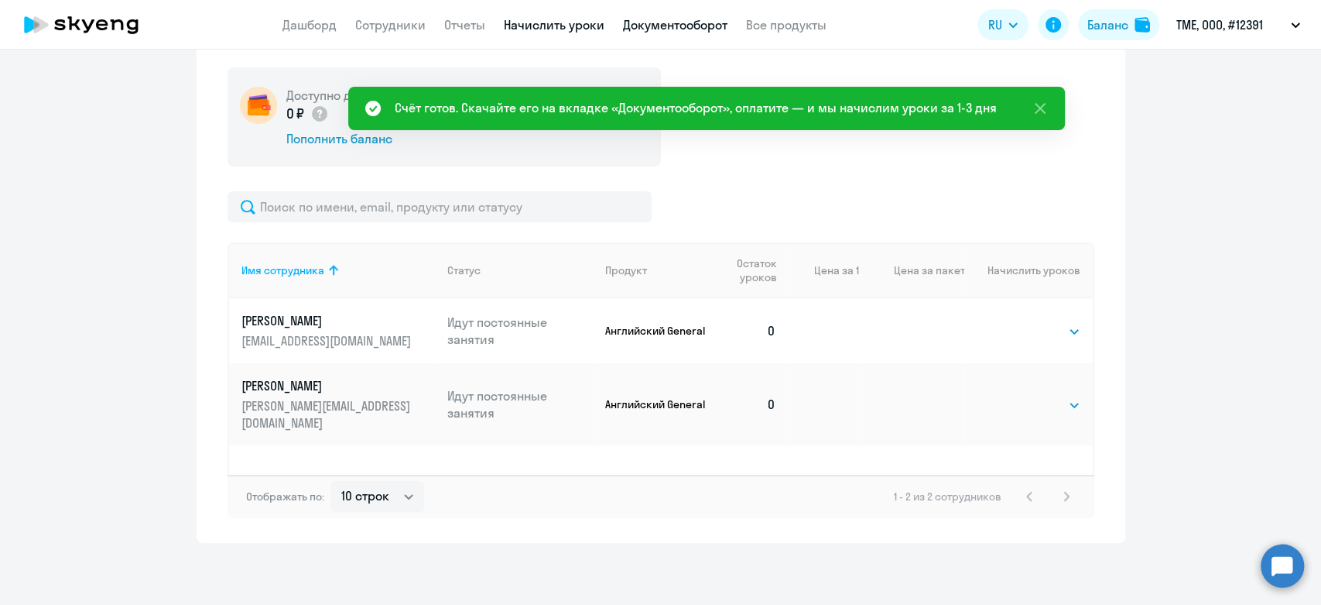
click at [663, 22] on link "Документооборот" at bounding box center [675, 24] width 105 height 15
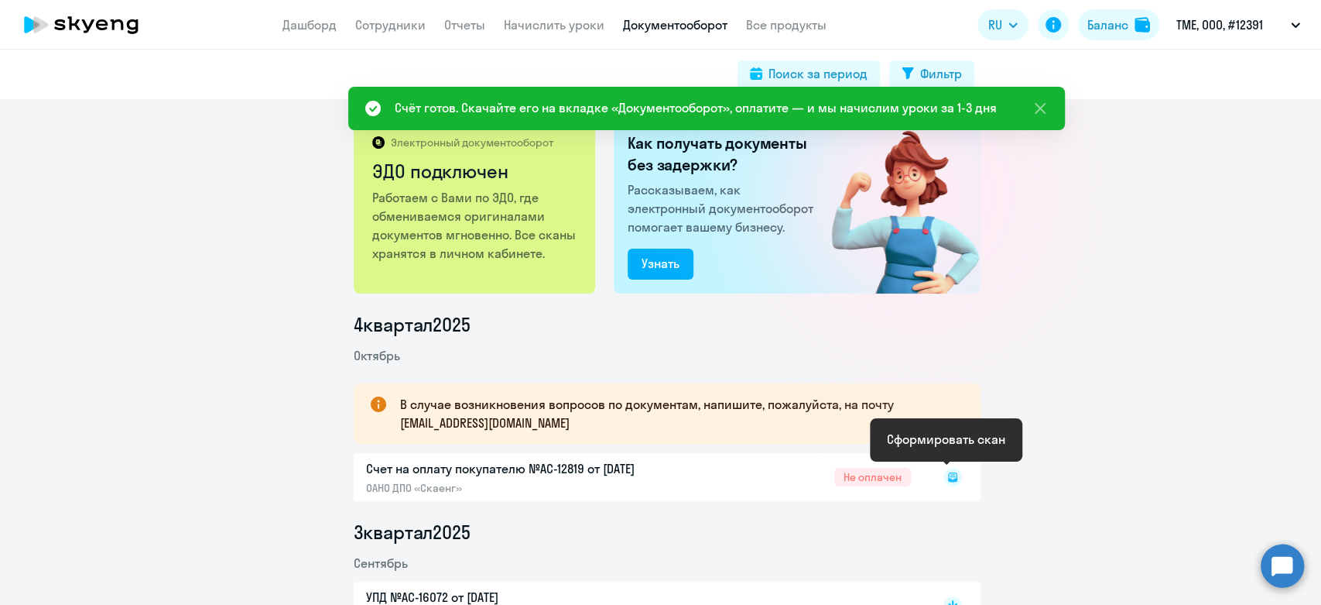
click at [954, 481] on rect at bounding box center [953, 477] width 19 height 19
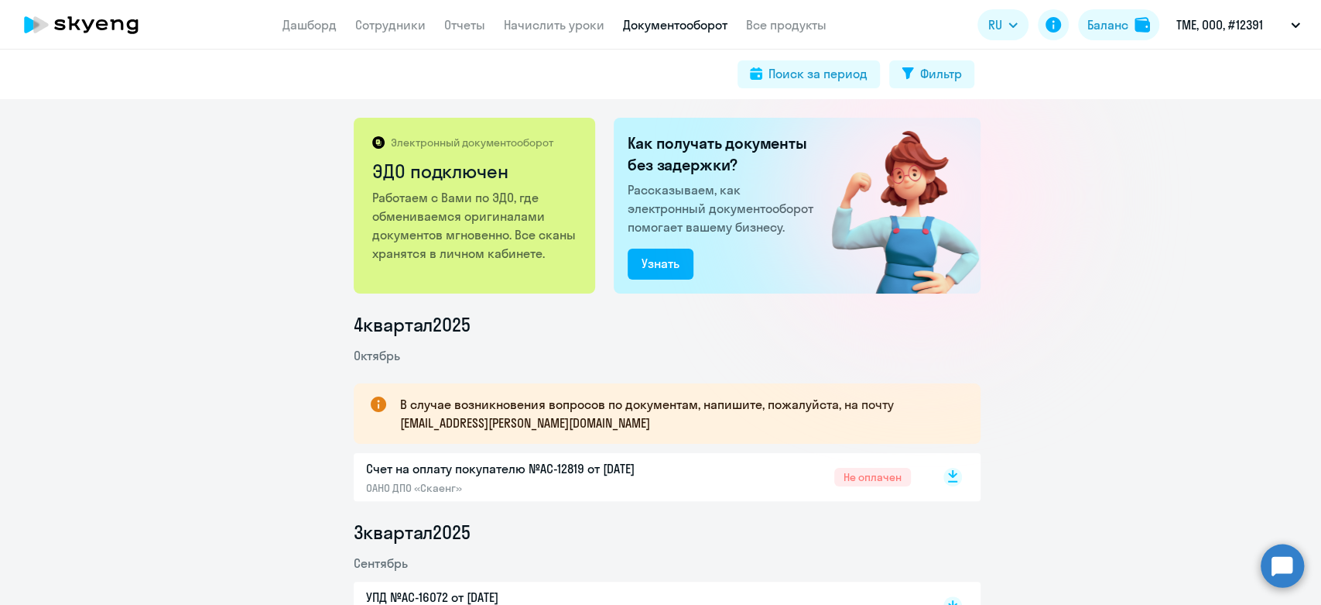
click at [948, 481] on icon at bounding box center [952, 482] width 9 height 2
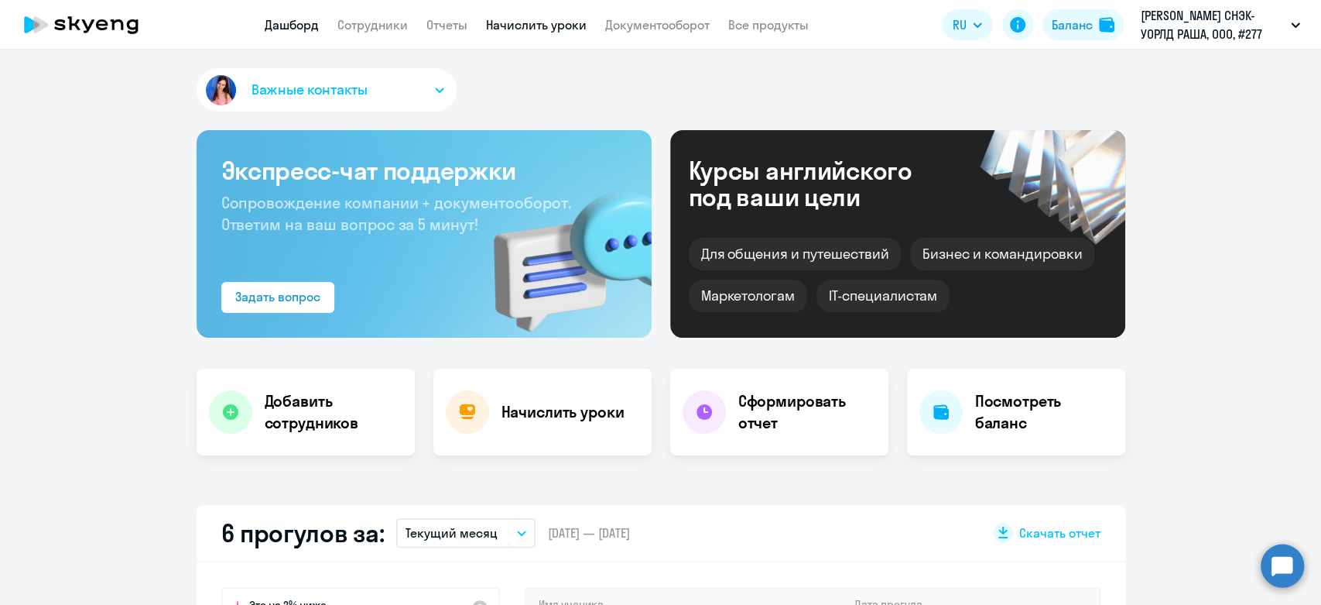
click at [521, 25] on link "Начислить уроки" at bounding box center [536, 24] width 101 height 15
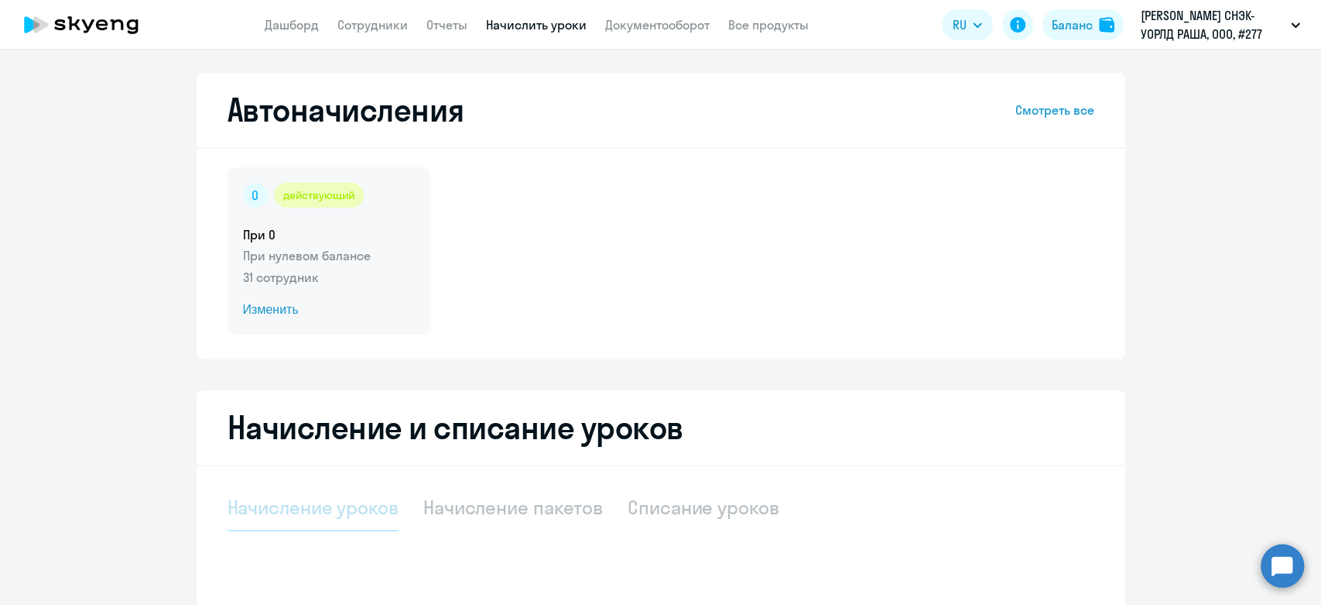
select select "10"
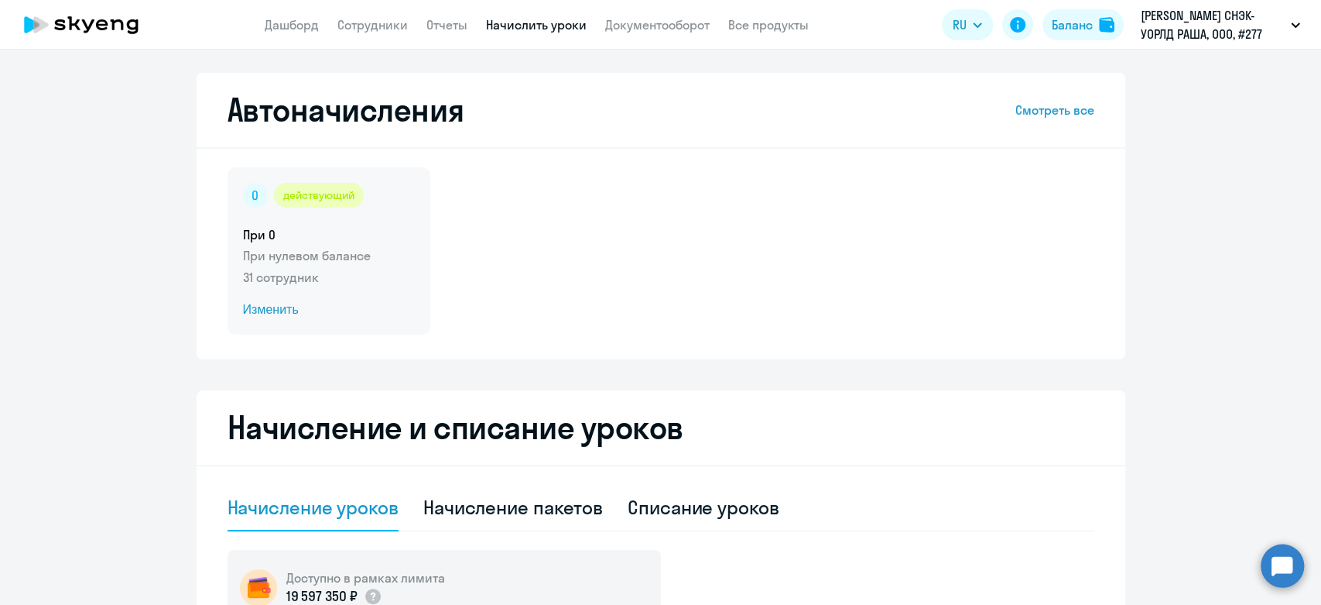
click at [392, 268] on p "31 сотрудник" at bounding box center [329, 277] width 172 height 19
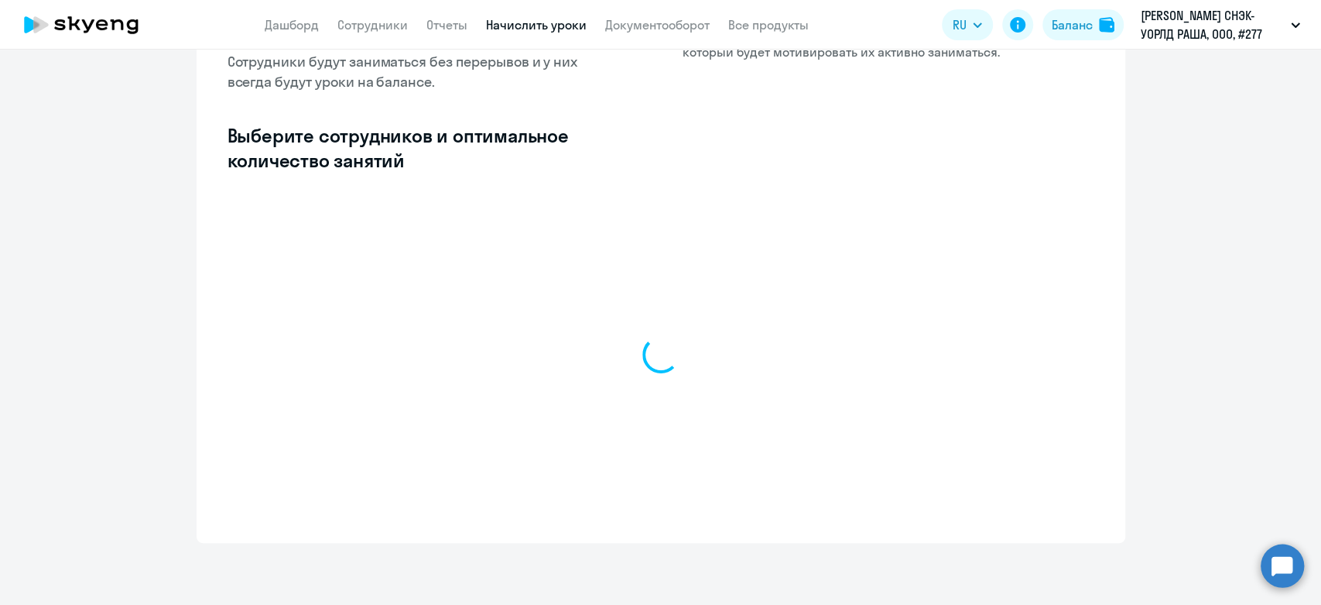
select select "10"
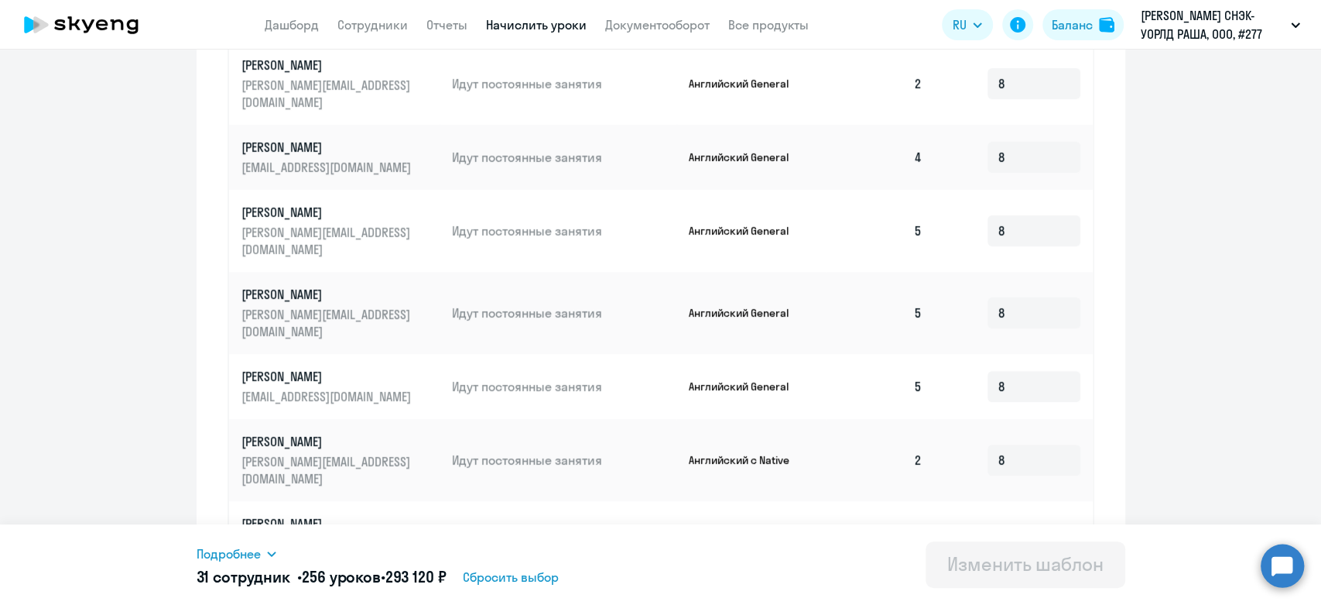
scroll to position [757, 0]
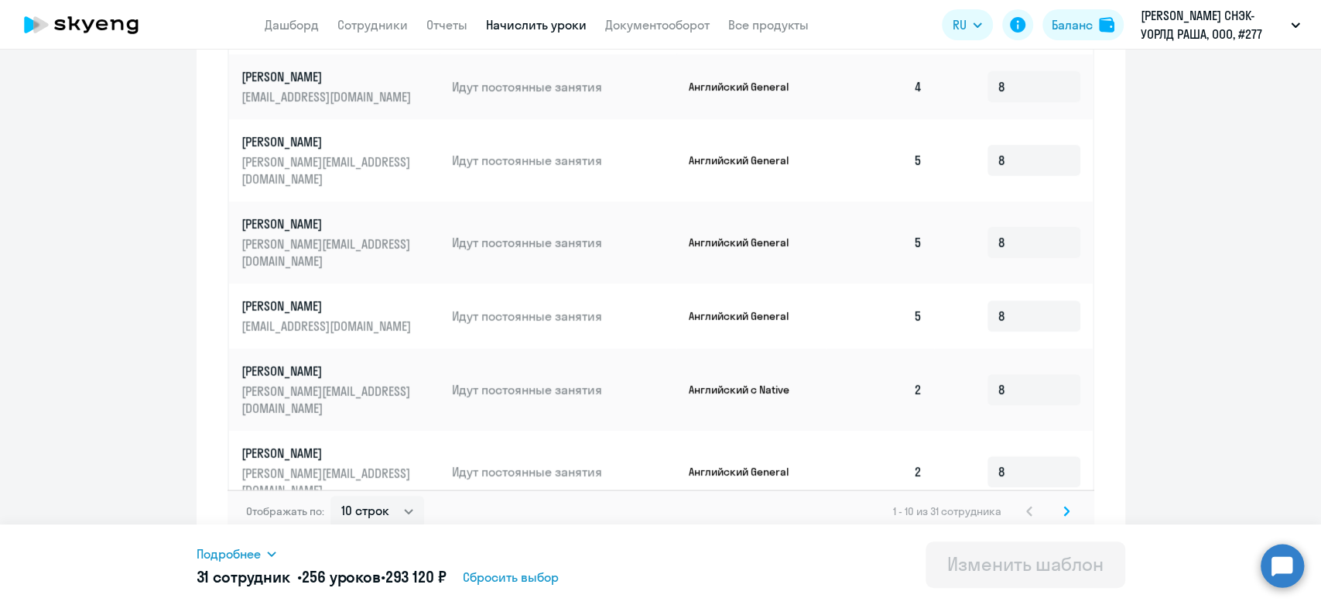
click at [1064, 505] on icon at bounding box center [1067, 510] width 6 height 11
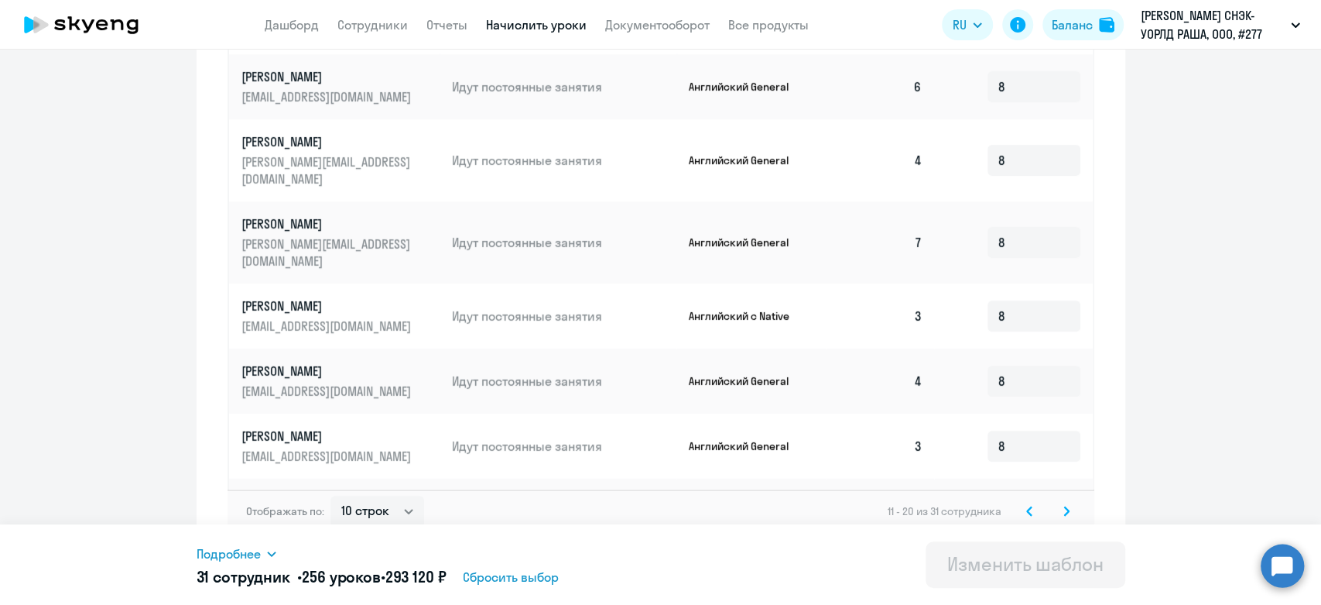
click at [1064, 505] on icon at bounding box center [1067, 510] width 6 height 11
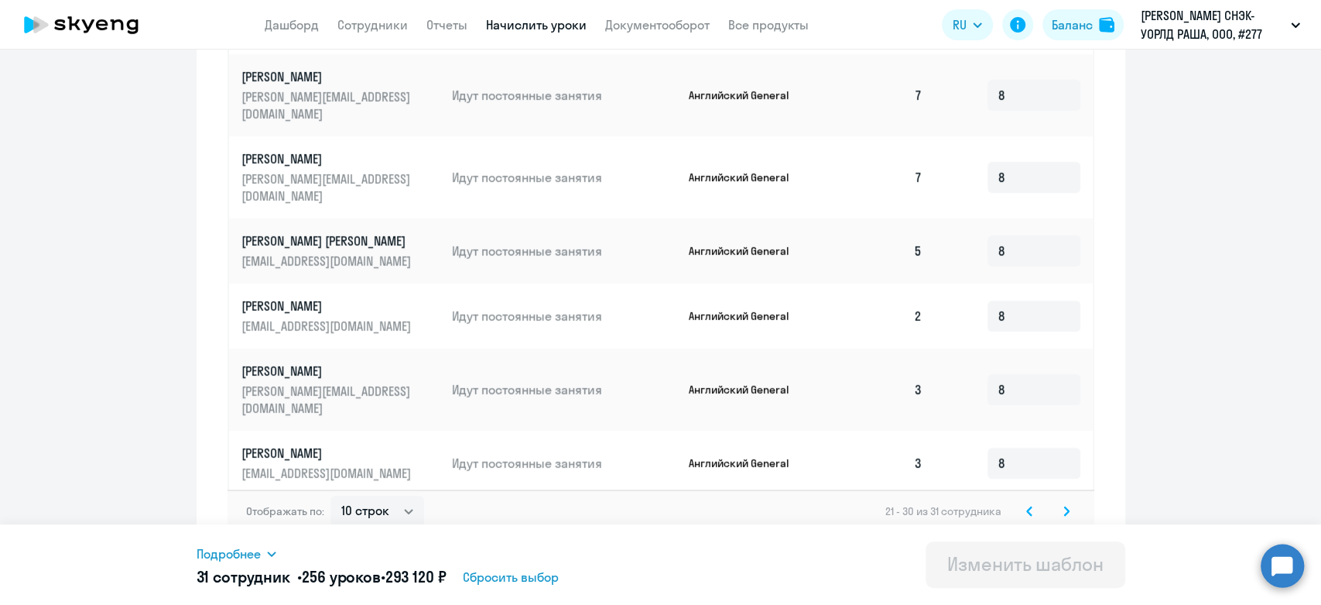
click at [1064, 505] on icon at bounding box center [1067, 510] width 6 height 11
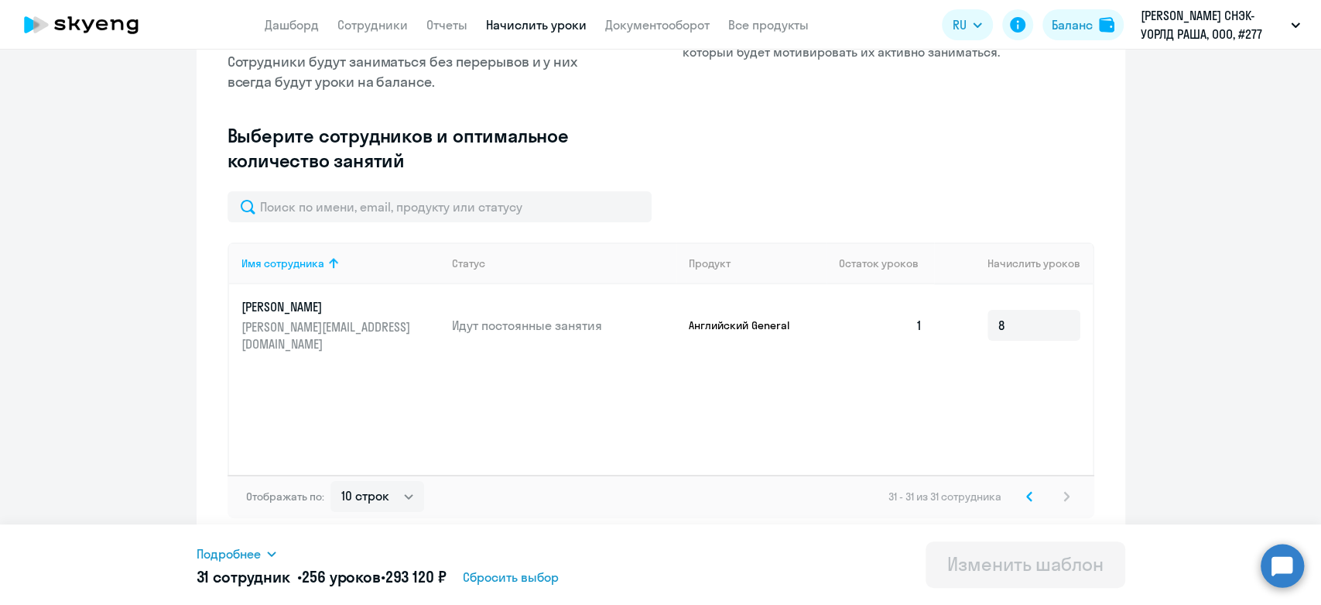
scroll to position [297, 0]
